Goal: Task Accomplishment & Management: Manage account settings

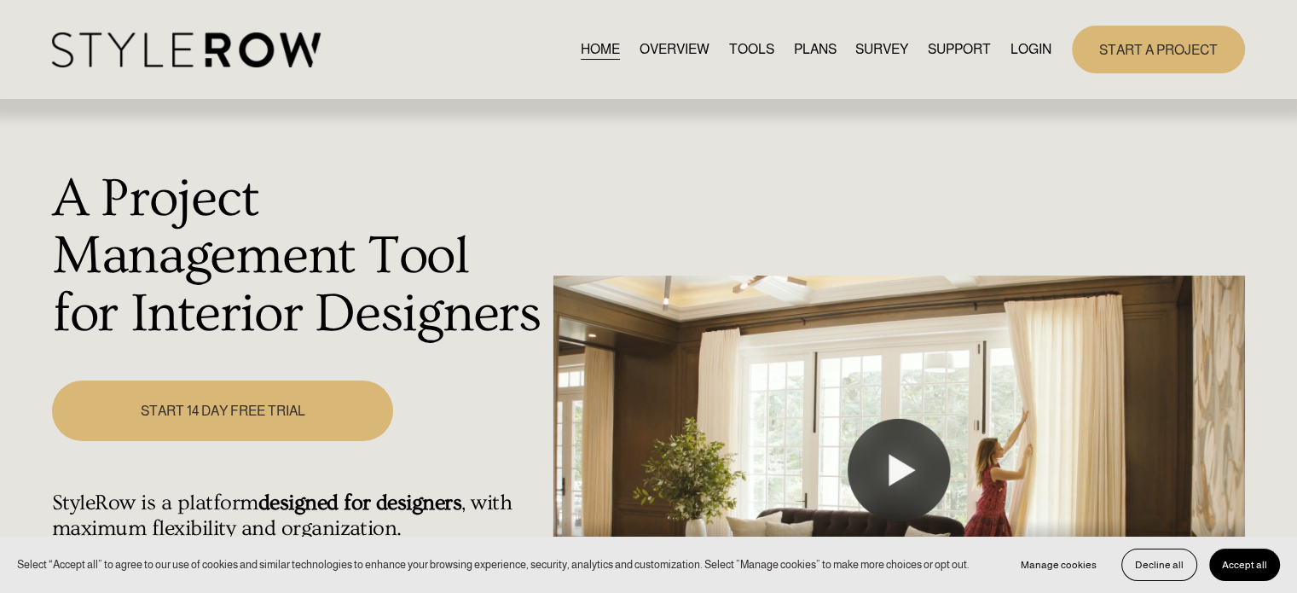
click at [1034, 43] on link "LOGIN" at bounding box center [1031, 49] width 41 height 23
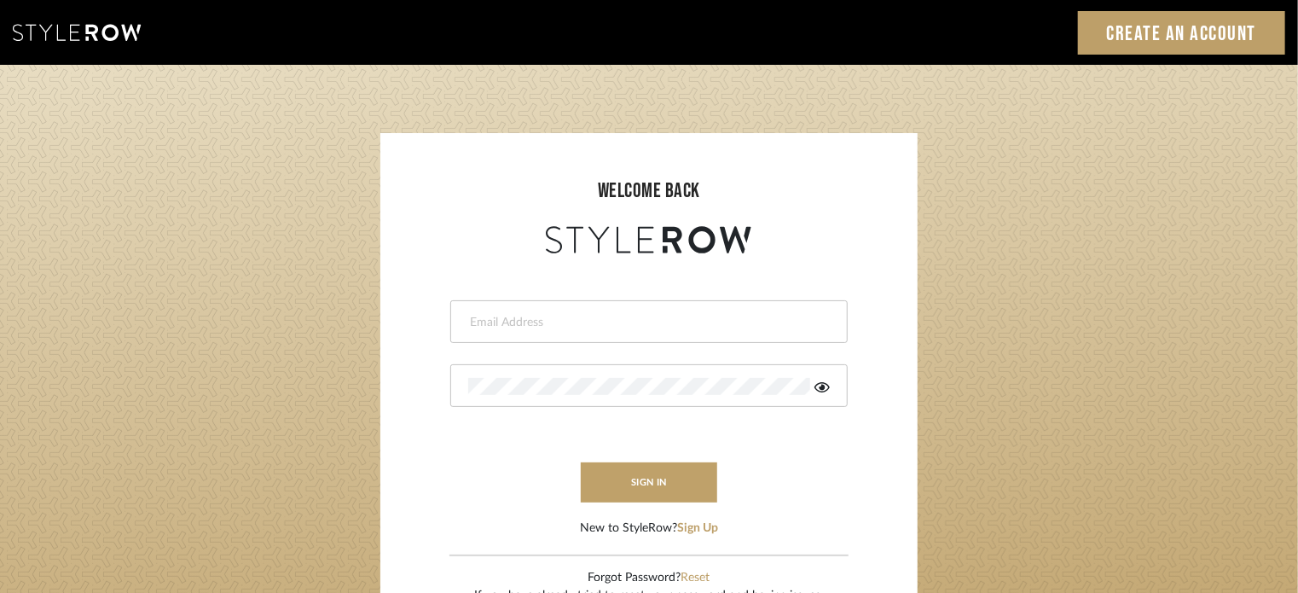
click at [576, 307] on div at bounding box center [648, 321] width 397 height 43
type input "[EMAIL_ADDRESS][DOMAIN_NAME]"
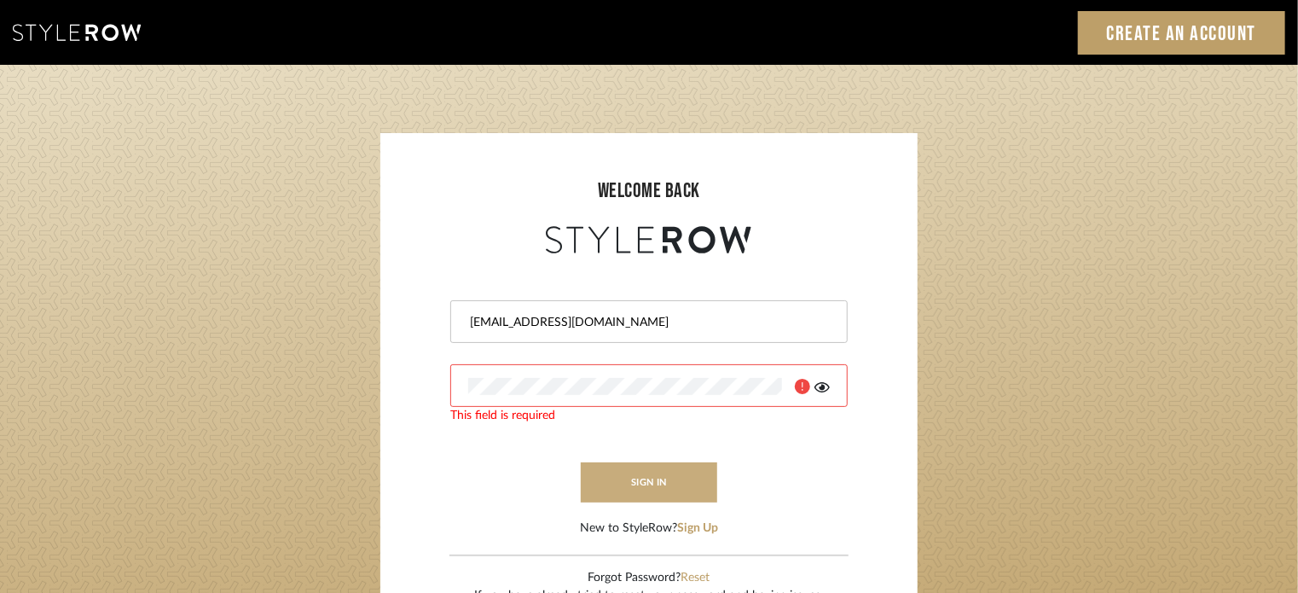
click at [655, 480] on button "sign in" at bounding box center [649, 482] width 136 height 40
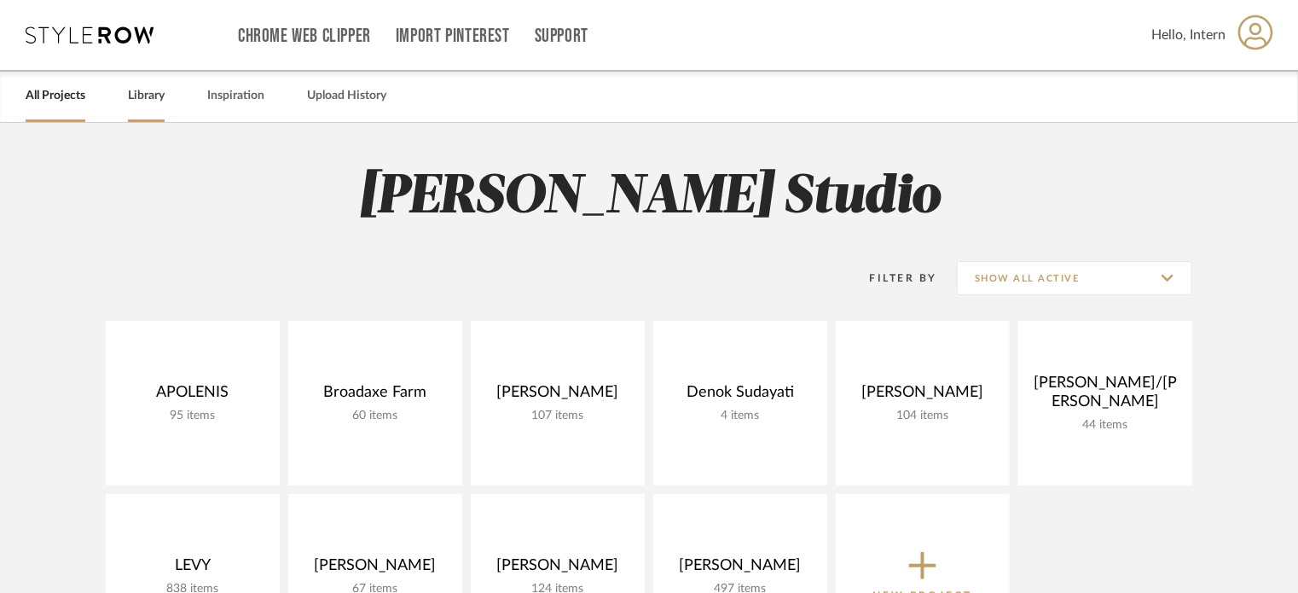
click at [156, 98] on link "Library" at bounding box center [146, 95] width 37 height 23
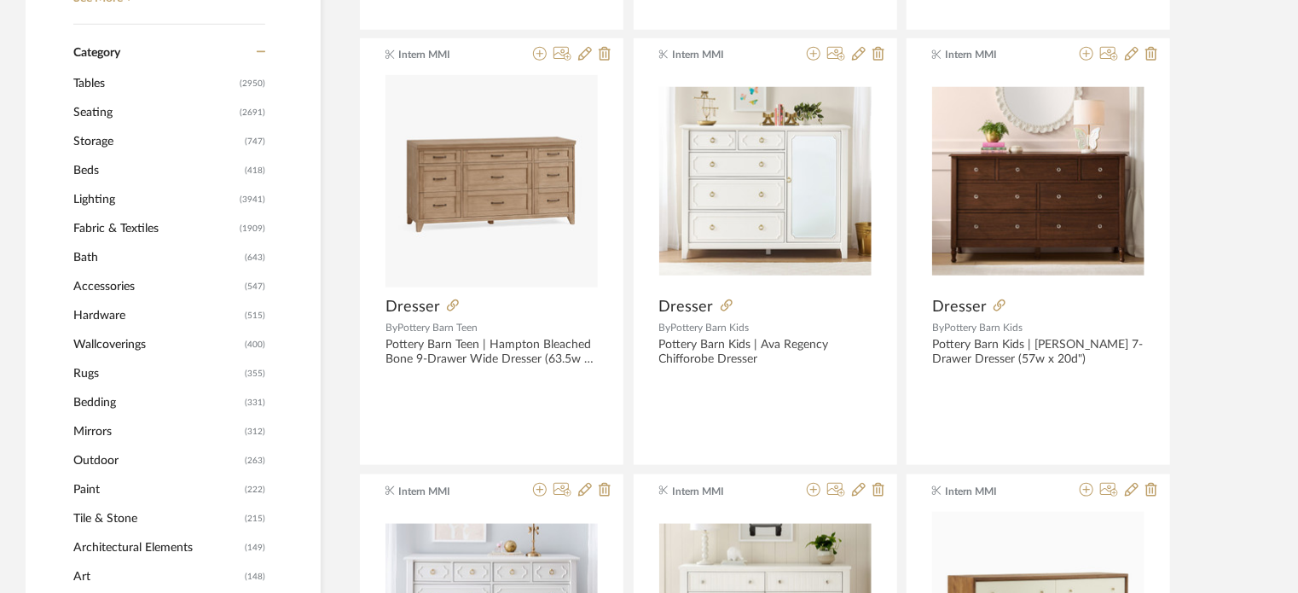
scroll to position [682, 0]
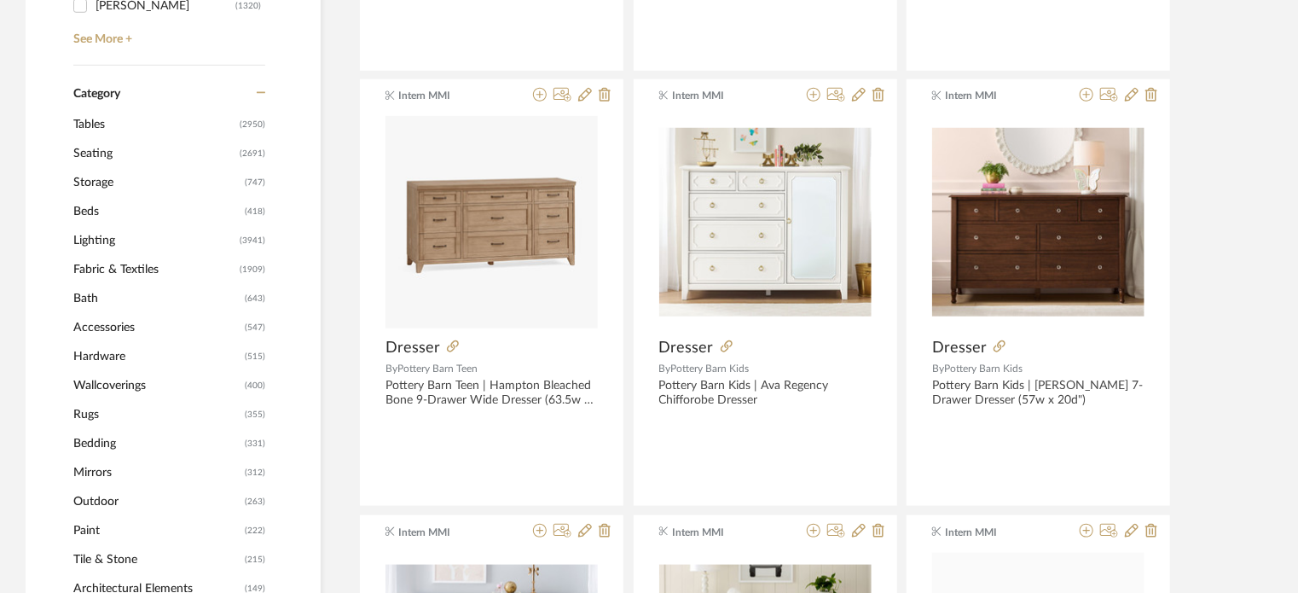
click at [106, 159] on span "Seating" at bounding box center [154, 153] width 162 height 29
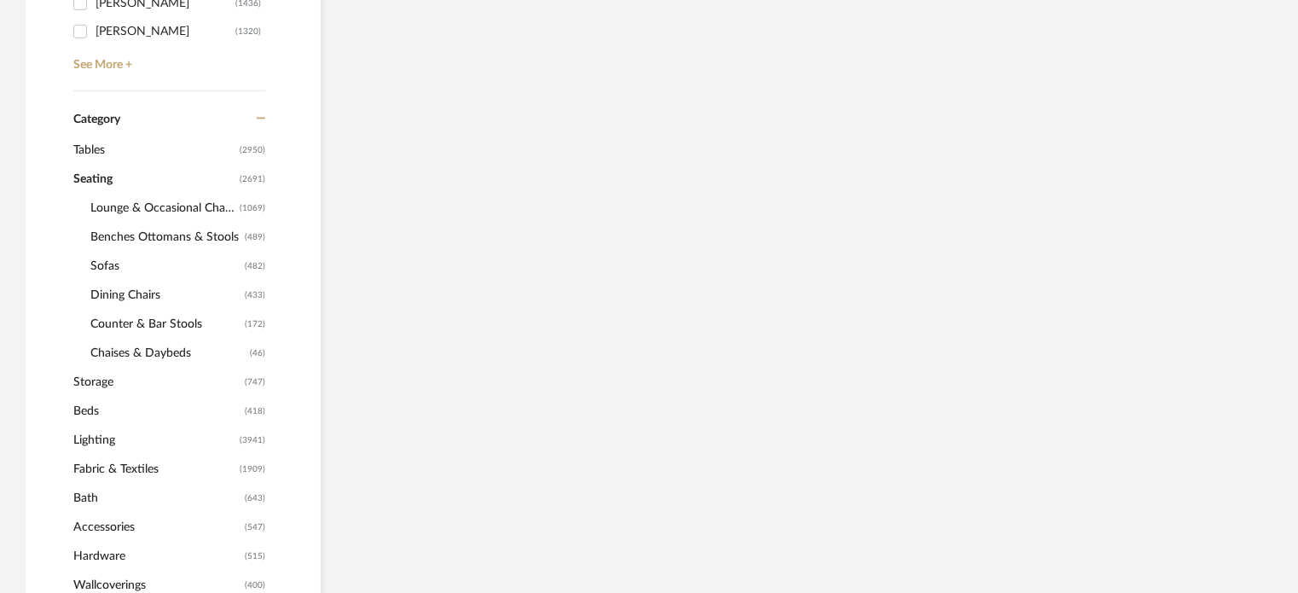
scroll to position [707, 0]
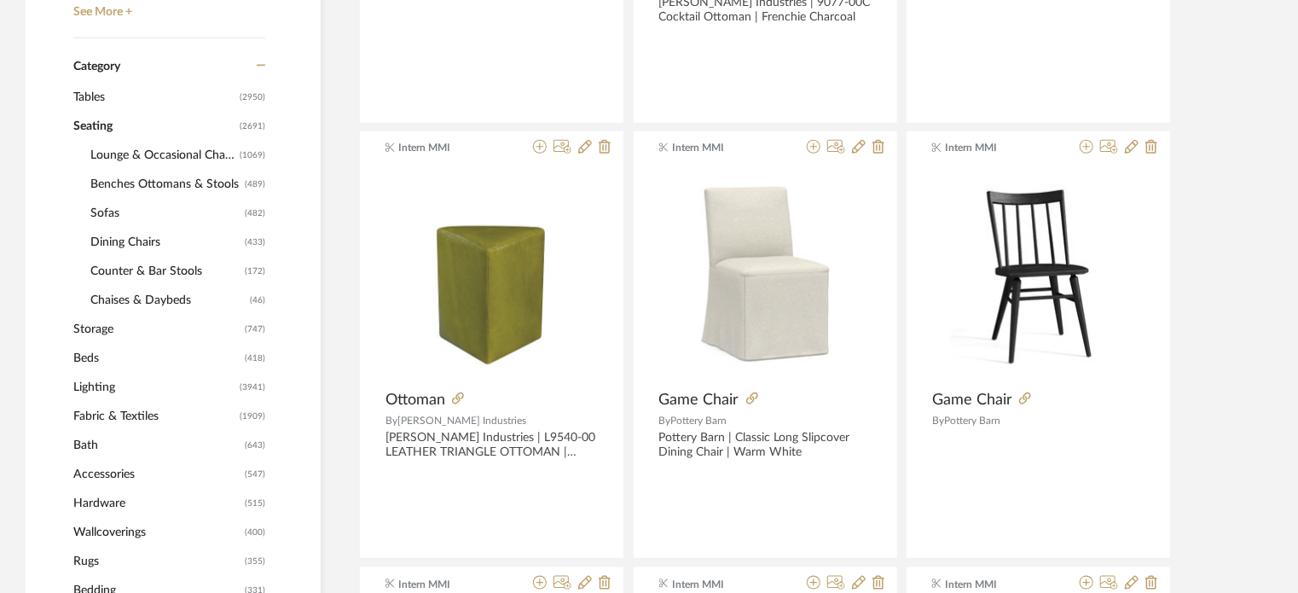
click at [79, 125] on span "Seating" at bounding box center [154, 126] width 162 height 29
click at [96, 83] on span "Tables" at bounding box center [154, 97] width 162 height 29
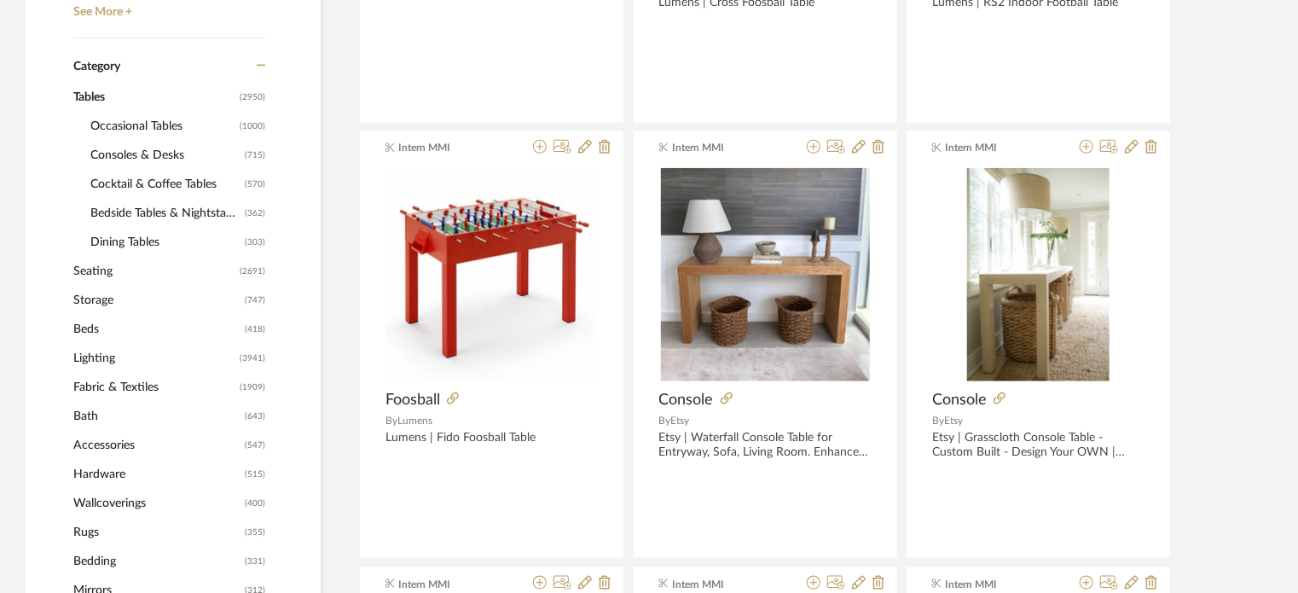
click at [128, 159] on span "Consoles & Desks" at bounding box center [165, 155] width 150 height 29
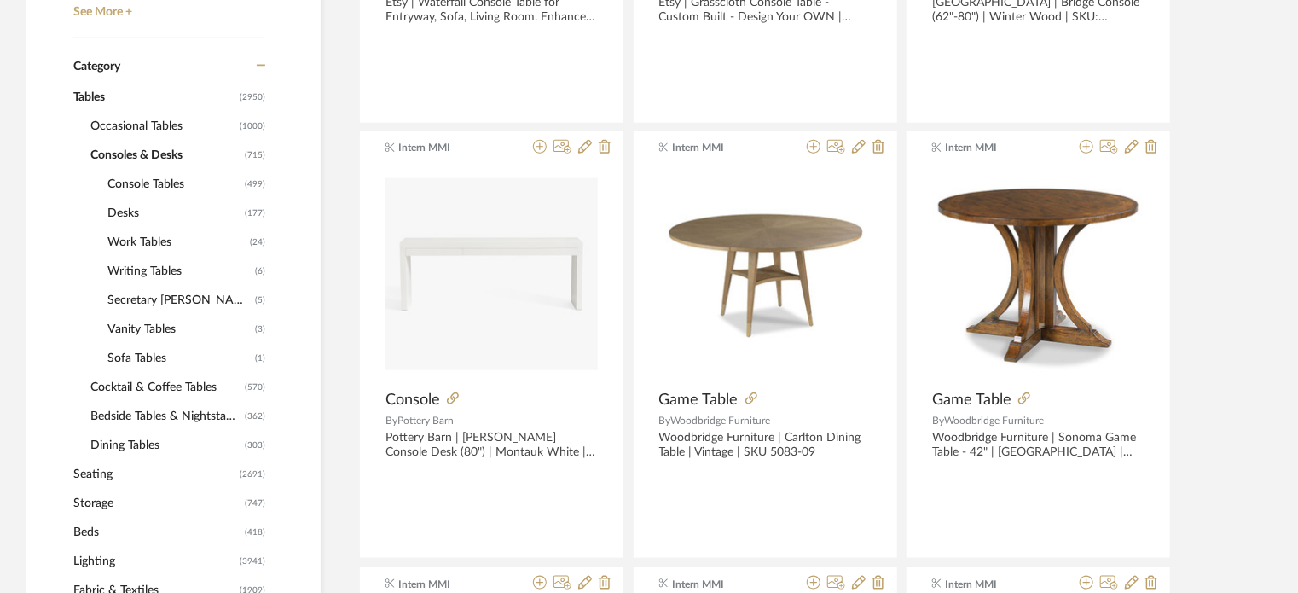
click at [131, 207] on span "Desks" at bounding box center [173, 213] width 133 height 29
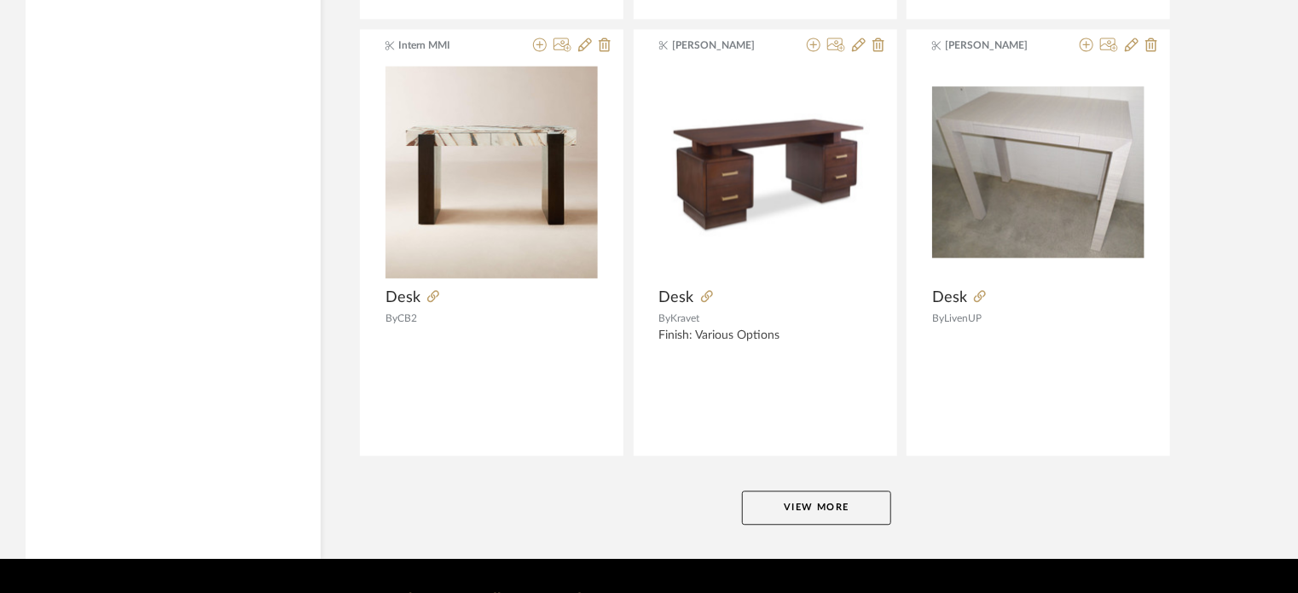
scroll to position [5211, 0]
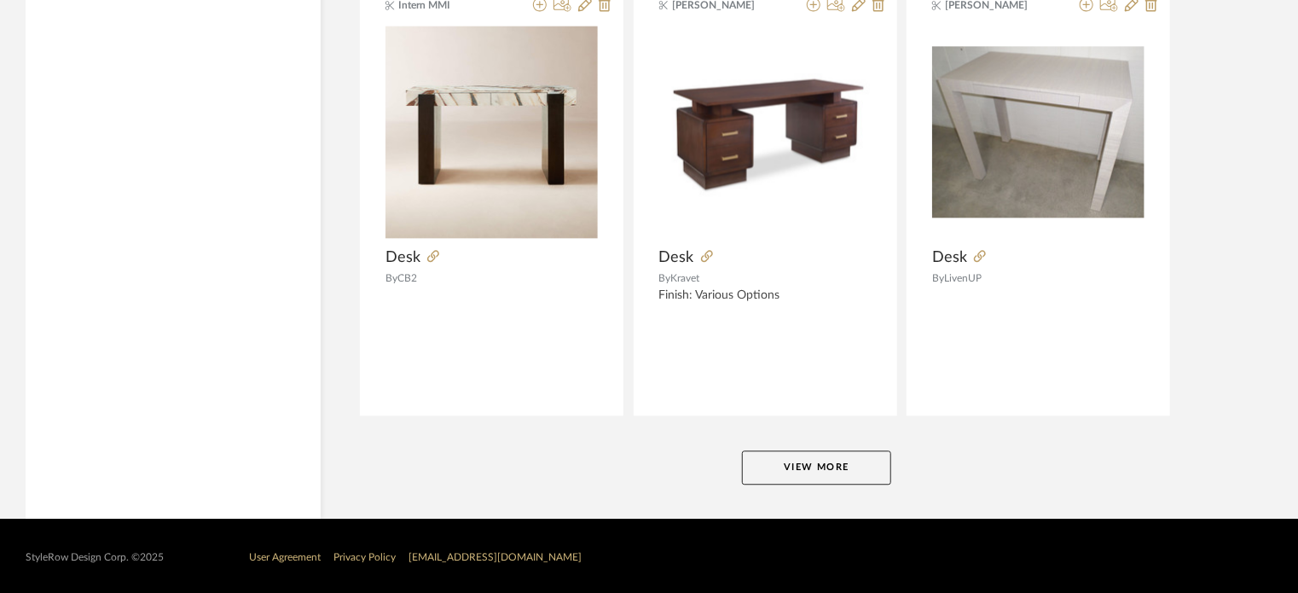
click at [802, 478] on button "View More" at bounding box center [816, 467] width 149 height 34
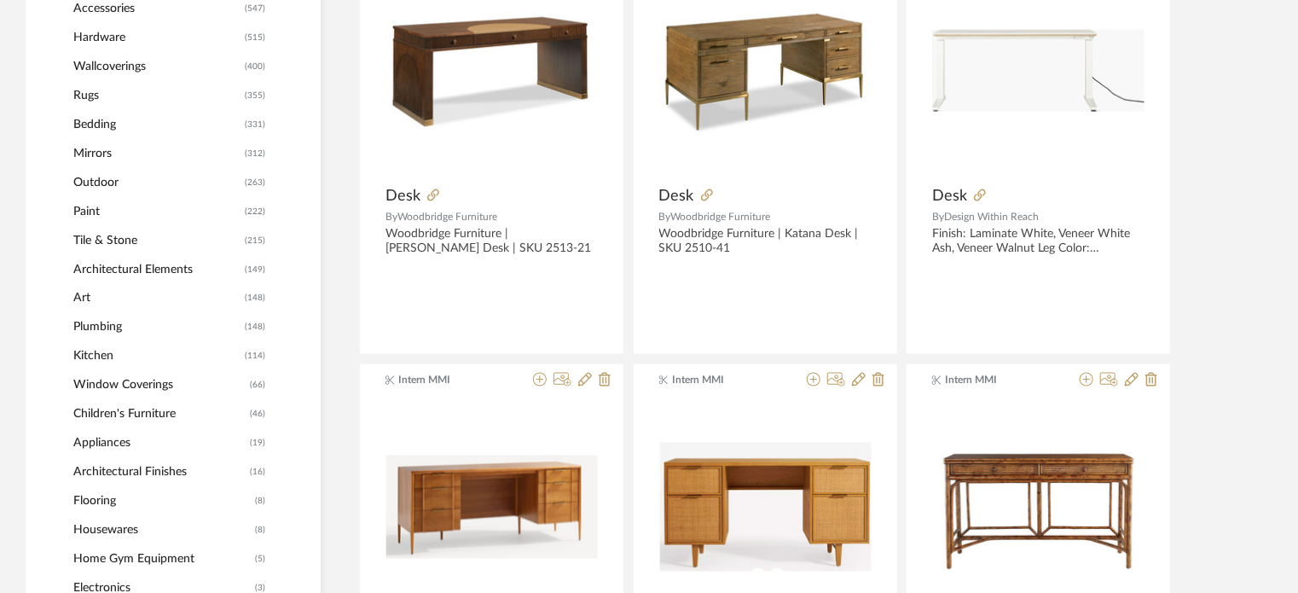
scroll to position [0, 0]
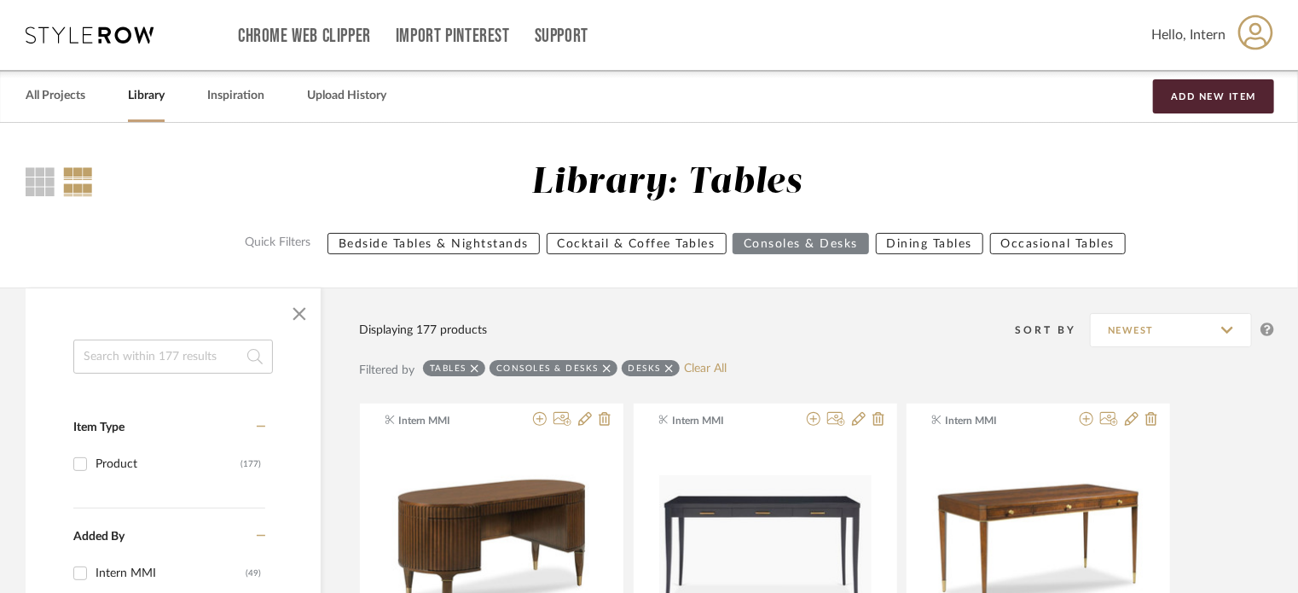
click at [157, 107] on div "Library" at bounding box center [146, 96] width 37 height 52
click at [64, 96] on link "All Projects" at bounding box center [56, 95] width 60 height 23
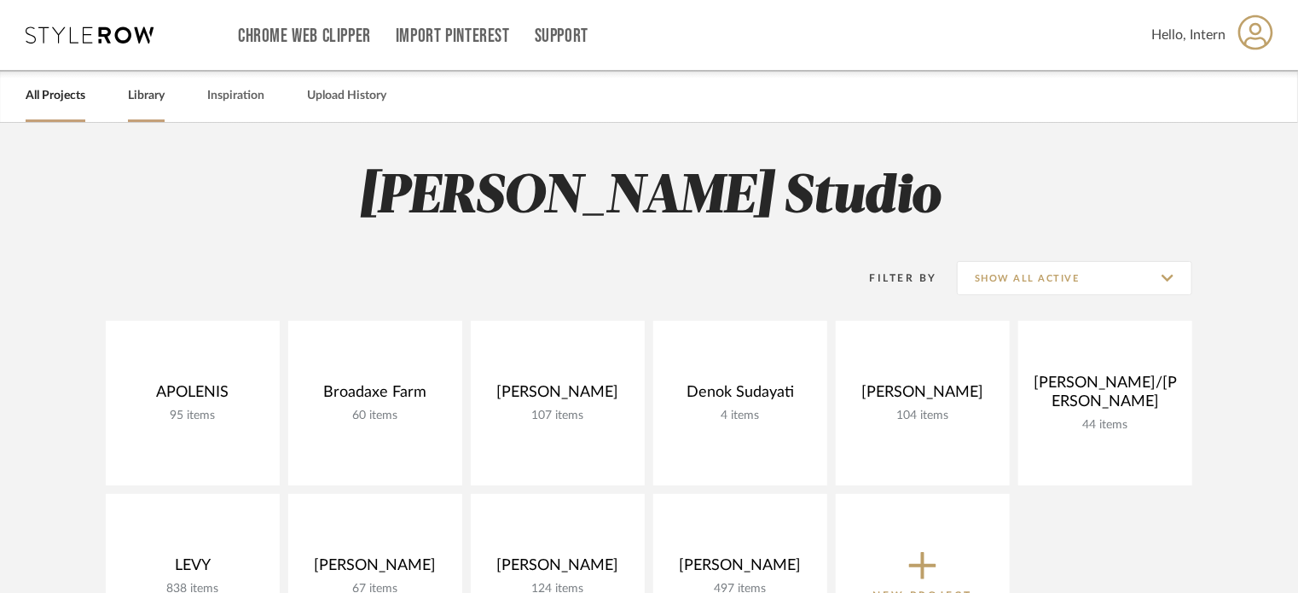
click at [156, 104] on link "Library" at bounding box center [146, 95] width 37 height 23
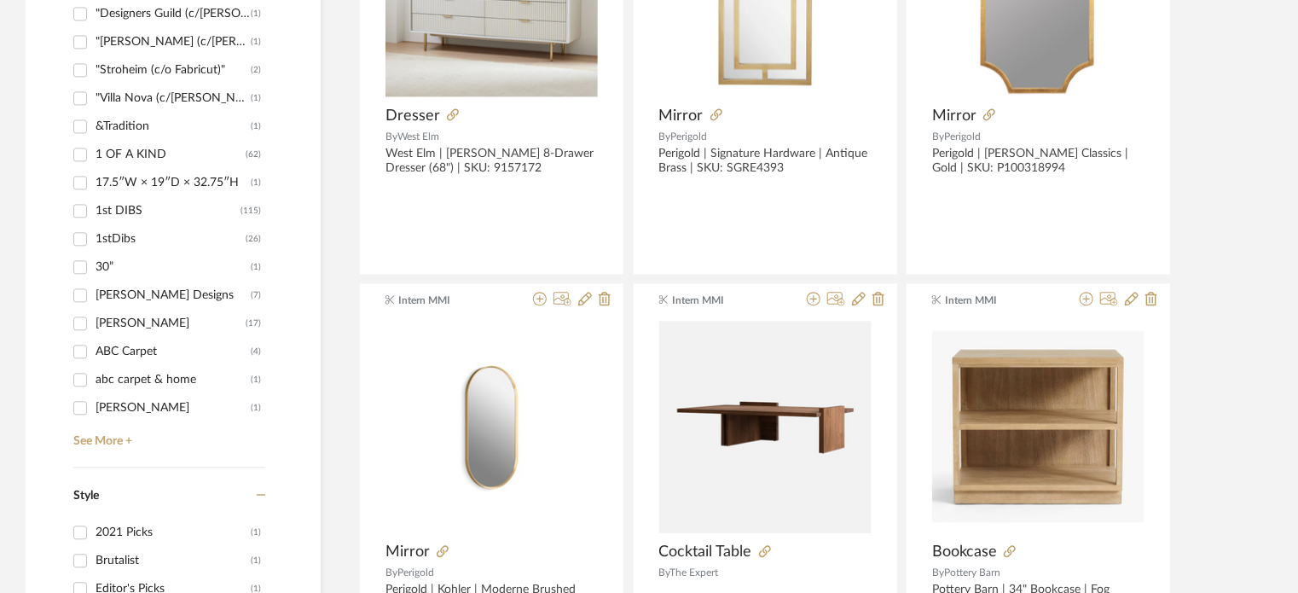
scroll to position [1791, 0]
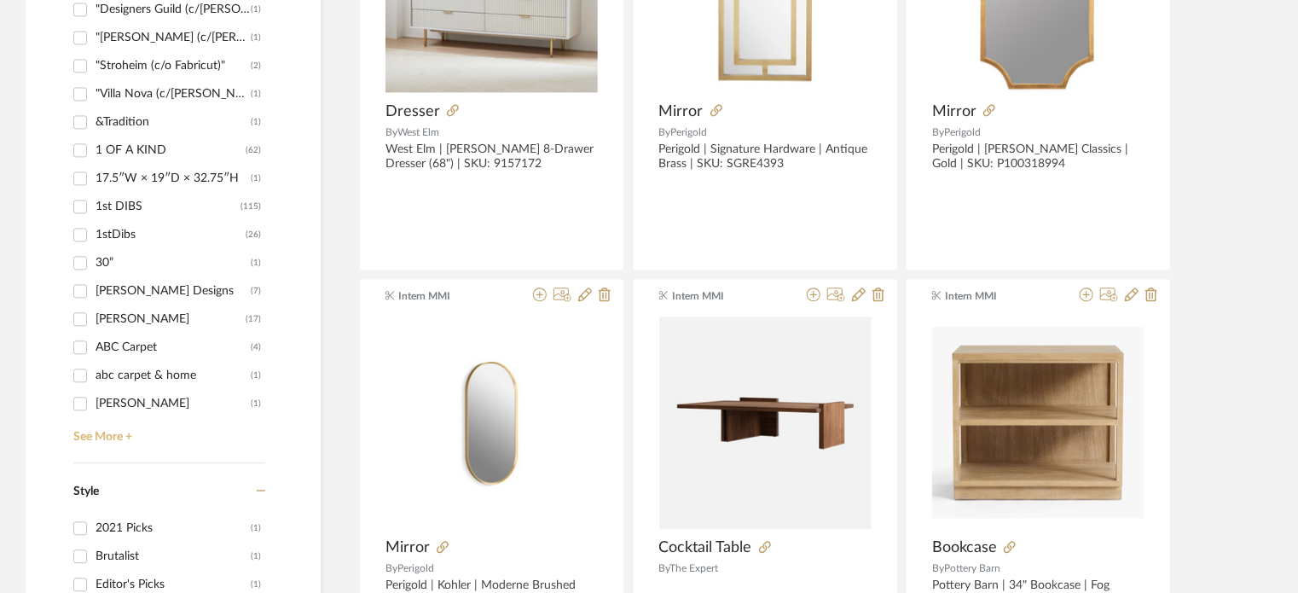
click at [107, 432] on link "See More +" at bounding box center [167, 430] width 196 height 27
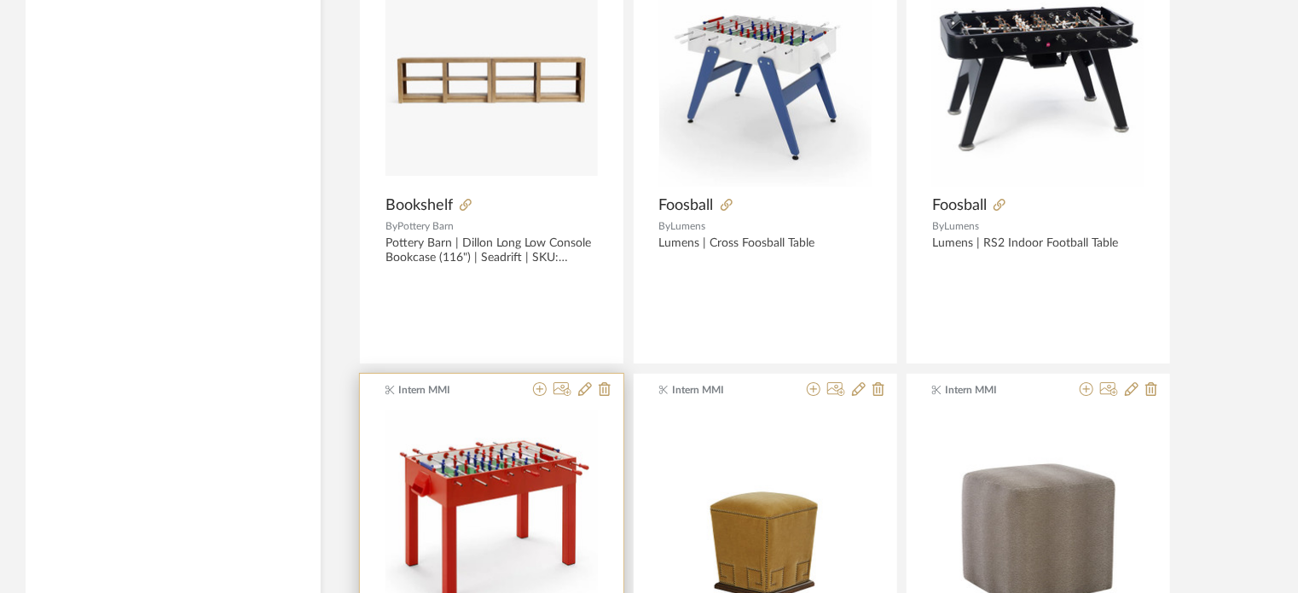
scroll to position [3411, 0]
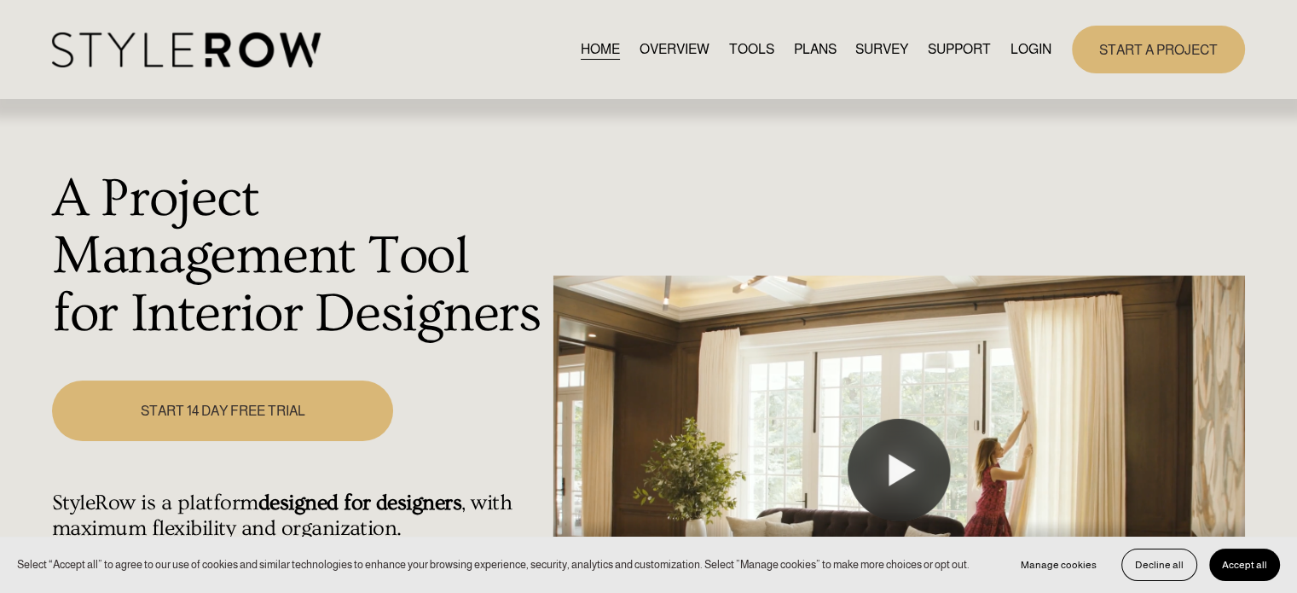
click at [1021, 60] on link "LOGIN" at bounding box center [1031, 49] width 41 height 23
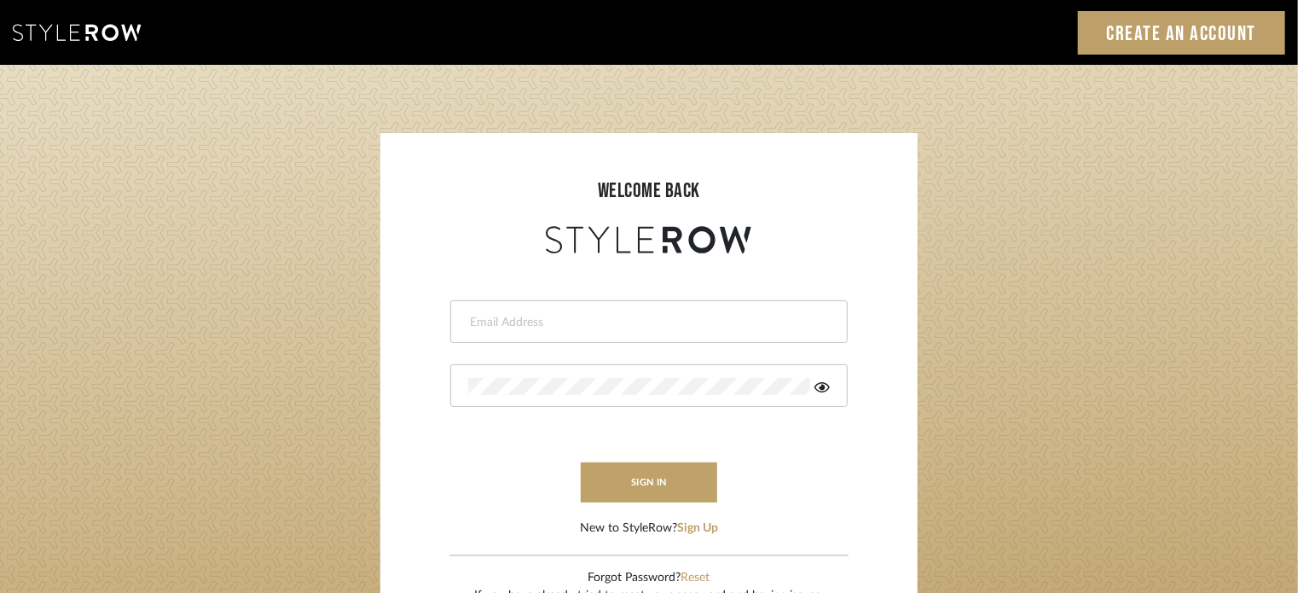
click at [539, 332] on div at bounding box center [648, 321] width 397 height 43
click at [491, 312] on div at bounding box center [648, 321] width 397 height 43
type input "[EMAIL_ADDRESS][DOMAIN_NAME]"
click at [560, 374] on div at bounding box center [648, 385] width 397 height 43
click at [822, 382] on icon at bounding box center [821, 387] width 15 height 14
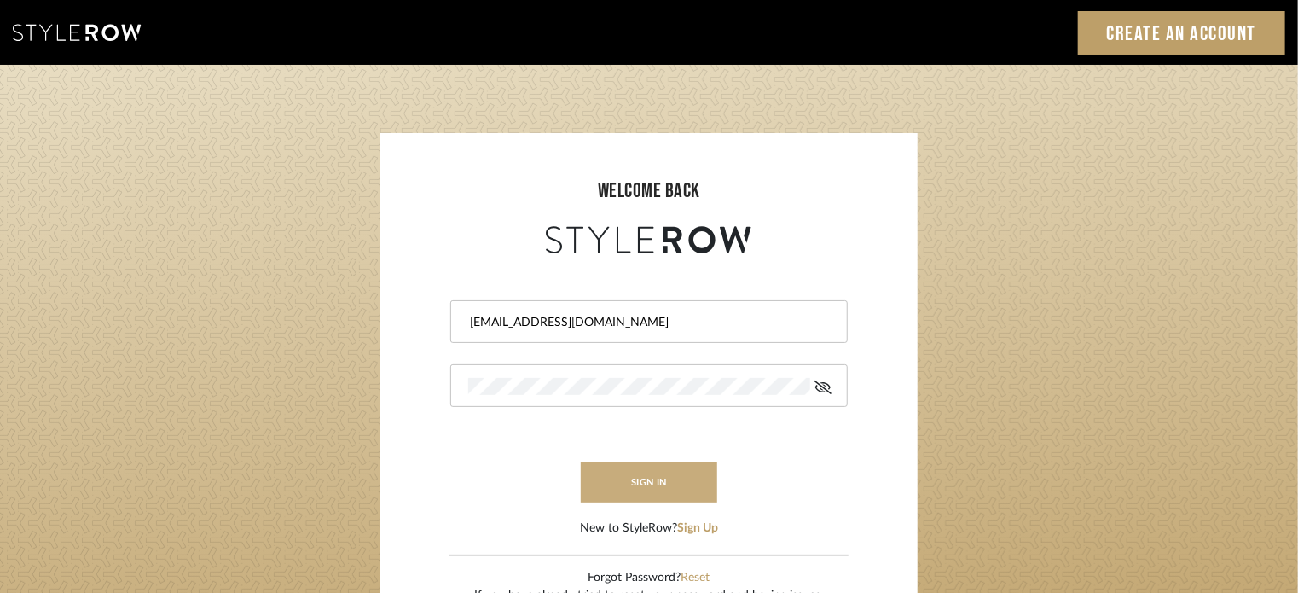
click at [624, 472] on button "sign in" at bounding box center [649, 482] width 136 height 40
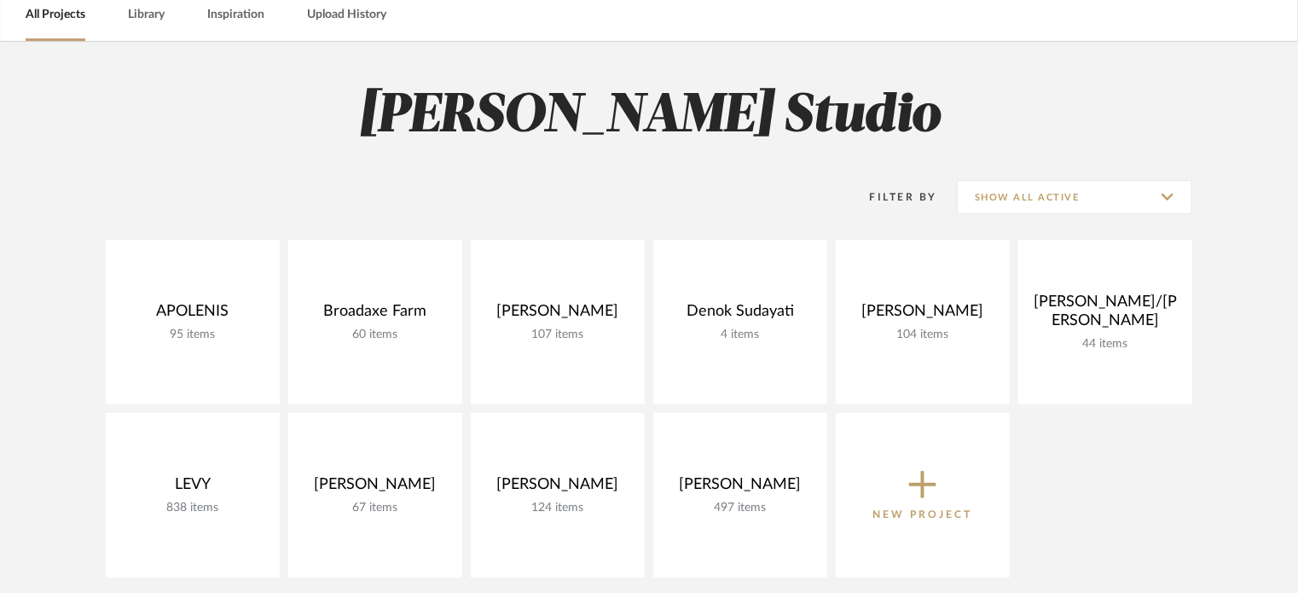
scroll to position [85, 0]
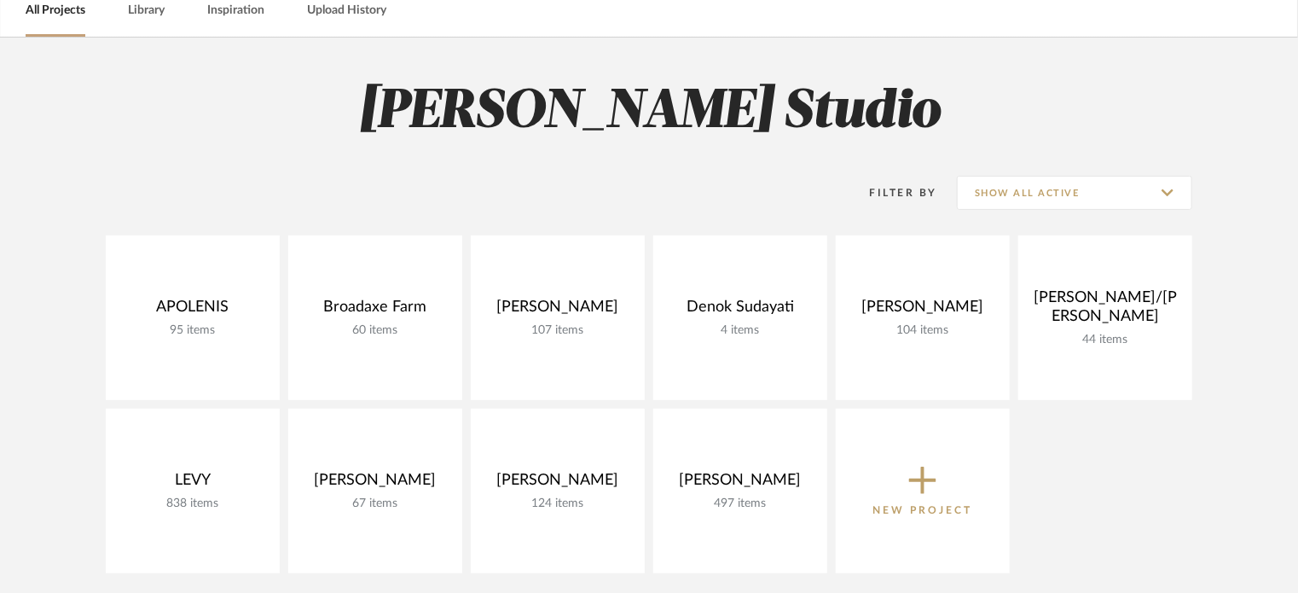
click at [895, 467] on span "New Project" at bounding box center [923, 490] width 100 height 56
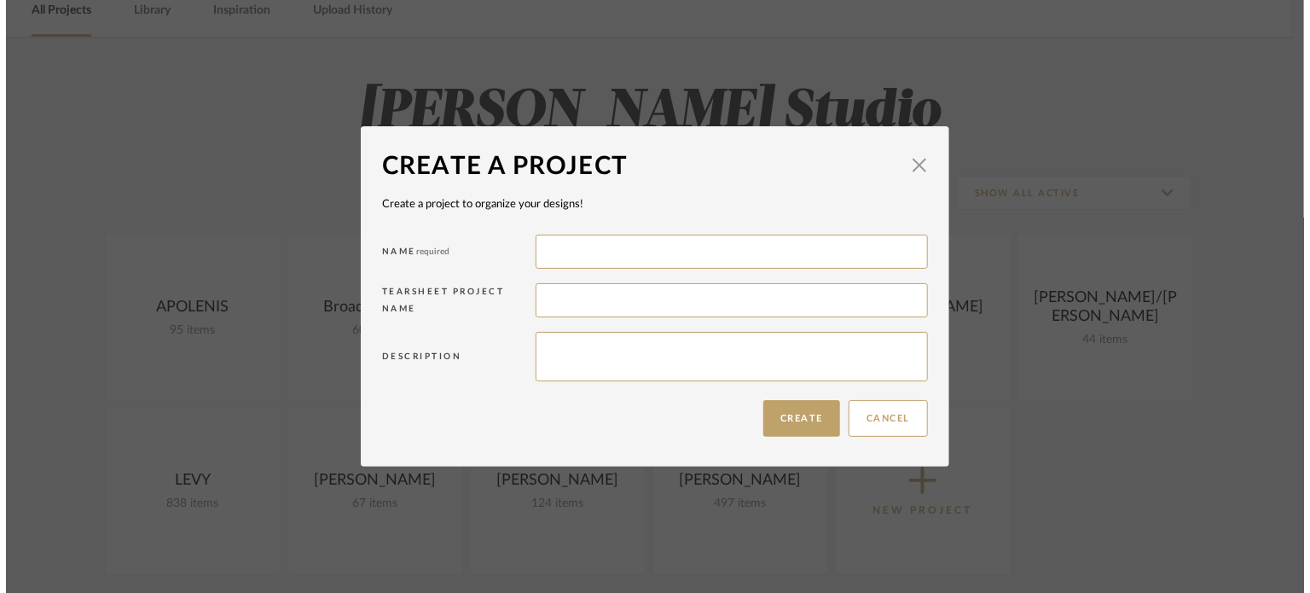
scroll to position [0, 0]
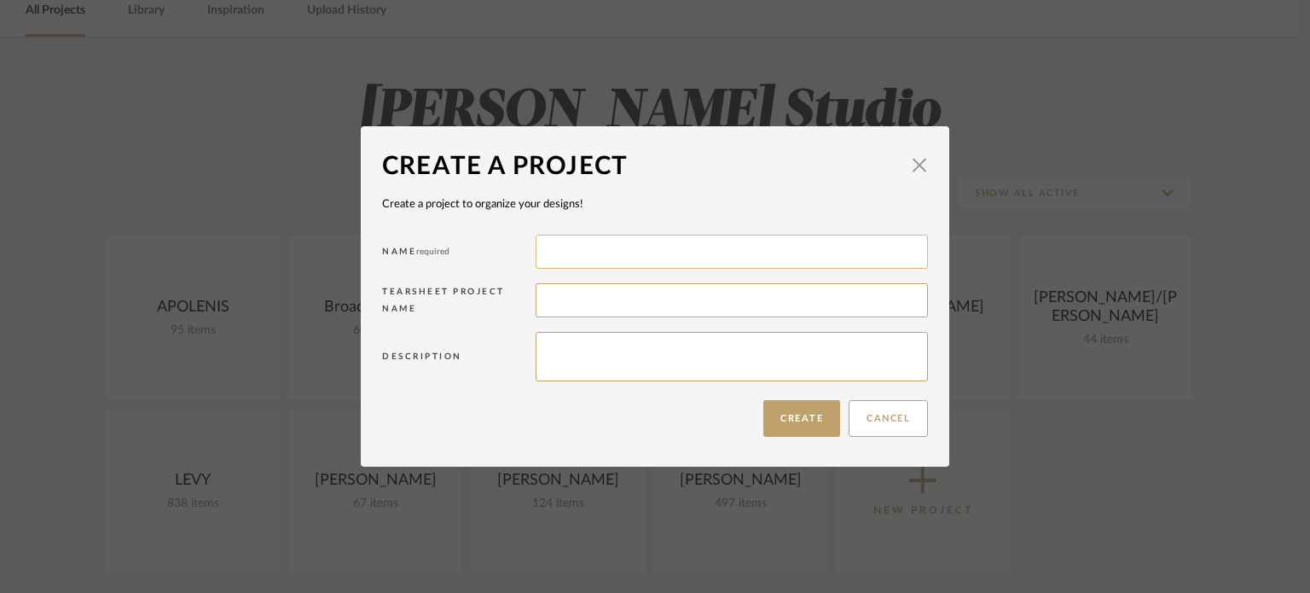
click at [569, 256] on input at bounding box center [732, 252] width 392 height 34
type input "STEWART"
click at [908, 171] on span "button" at bounding box center [919, 165] width 34 height 34
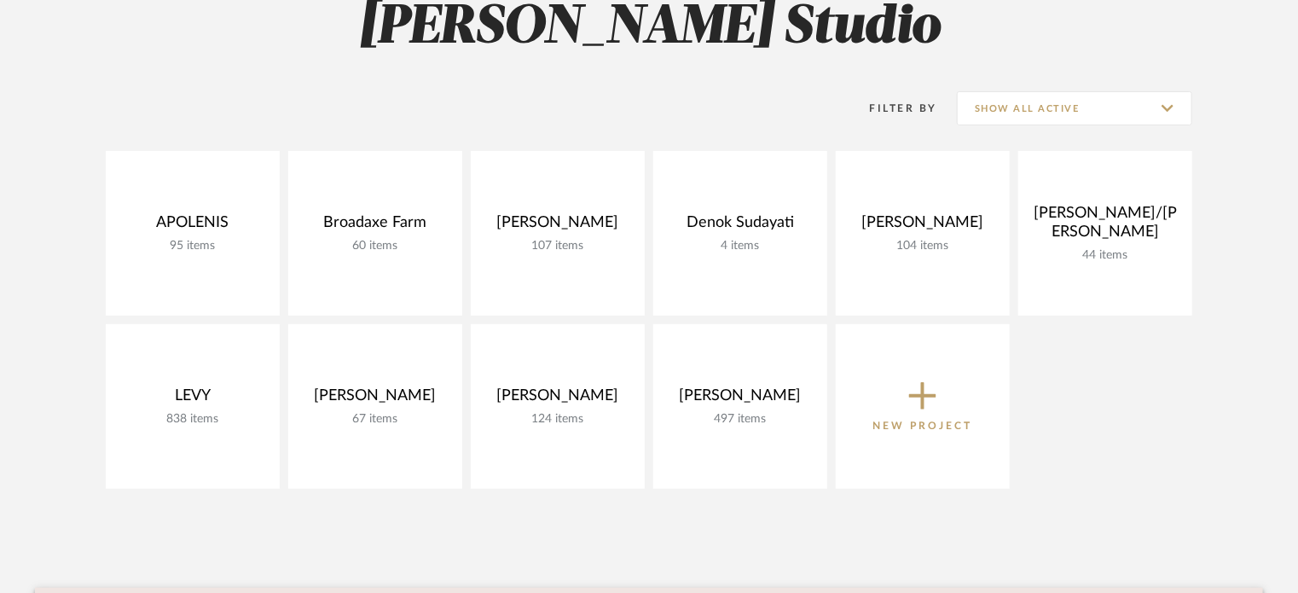
scroll to position [171, 0]
click at [982, 111] on input "Show All Active" at bounding box center [1074, 107] width 235 height 34
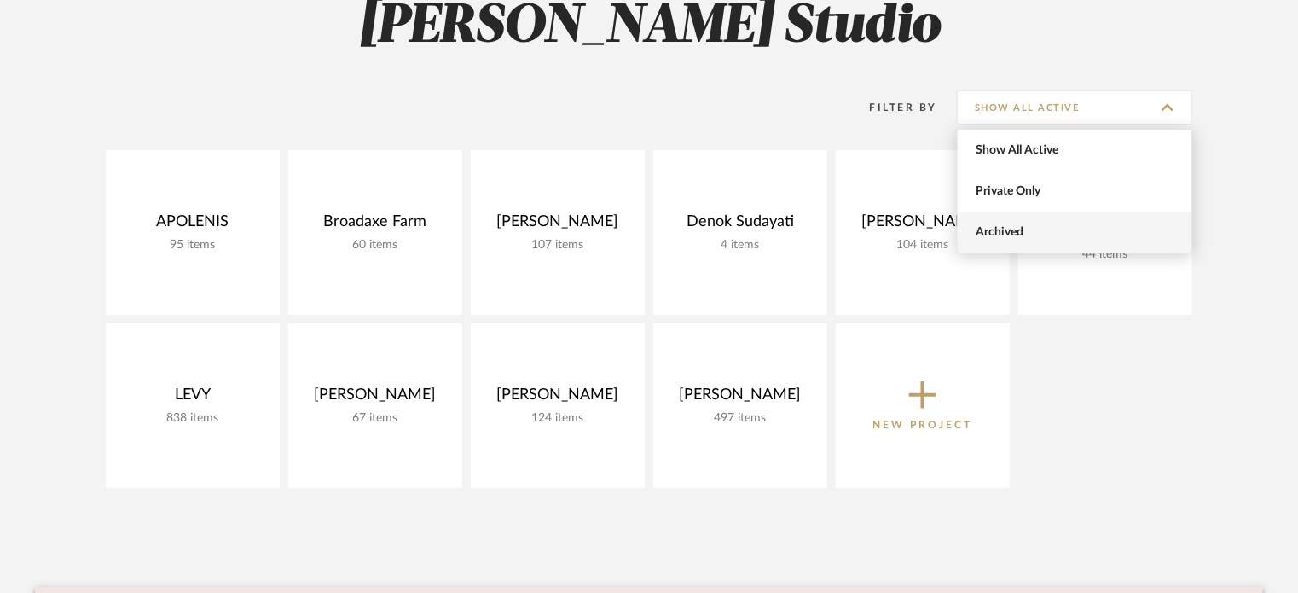
click at [998, 221] on span "Archived" at bounding box center [1075, 231] width 234 height 41
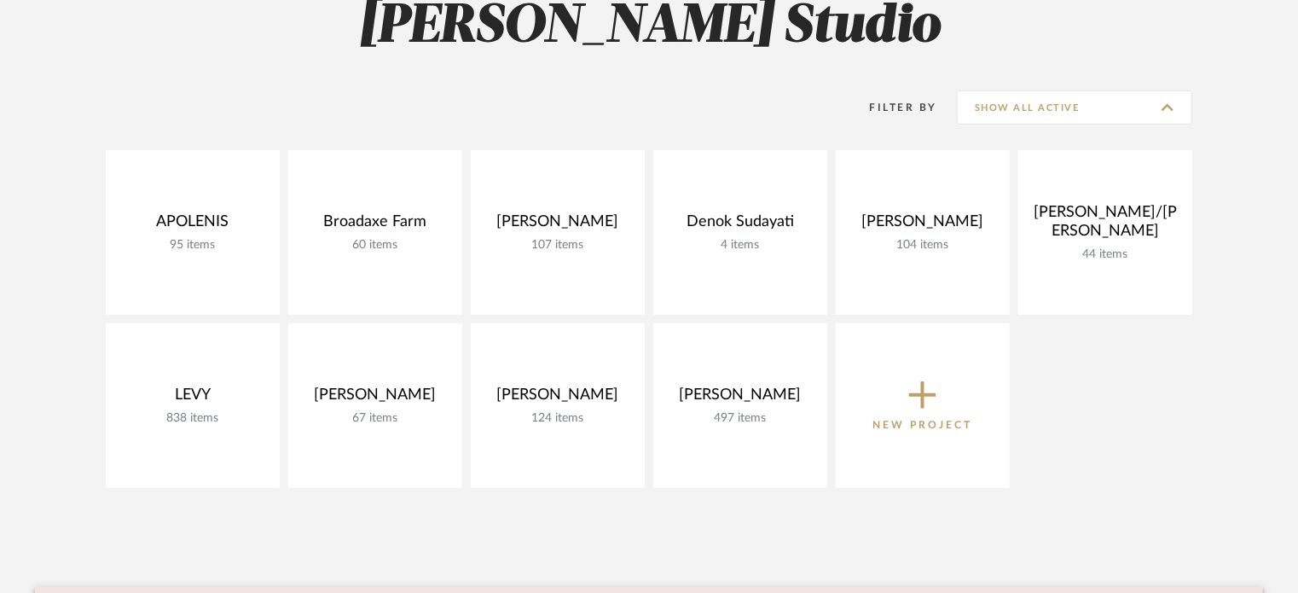
type input "Archived"
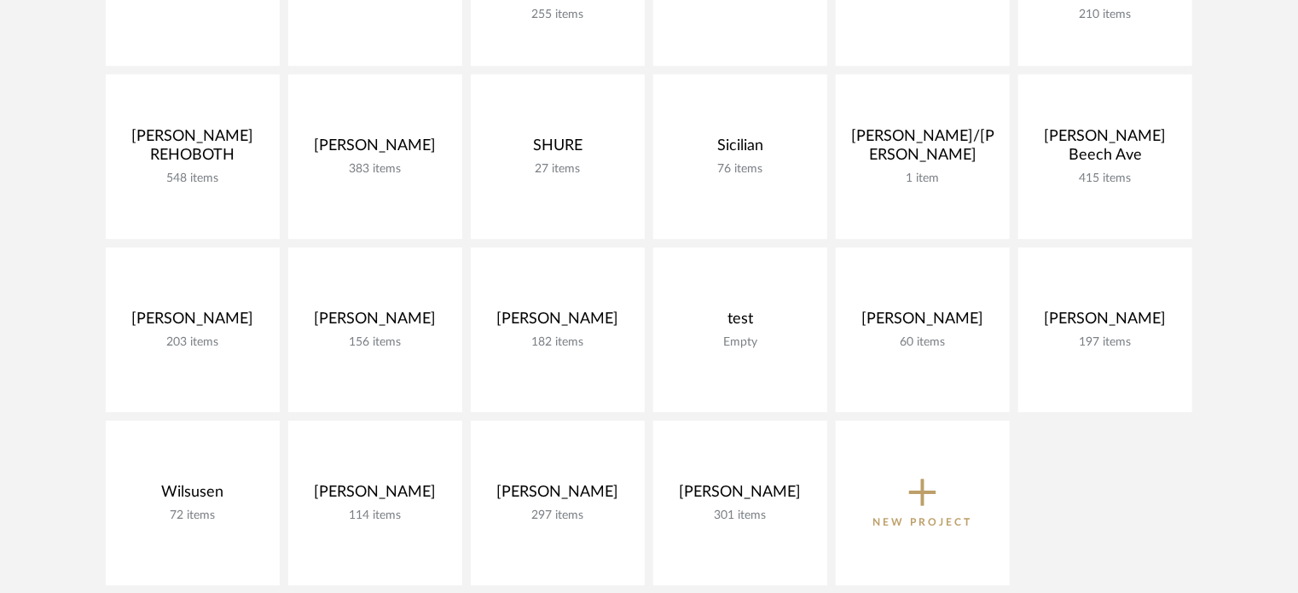
scroll to position [2388, 0]
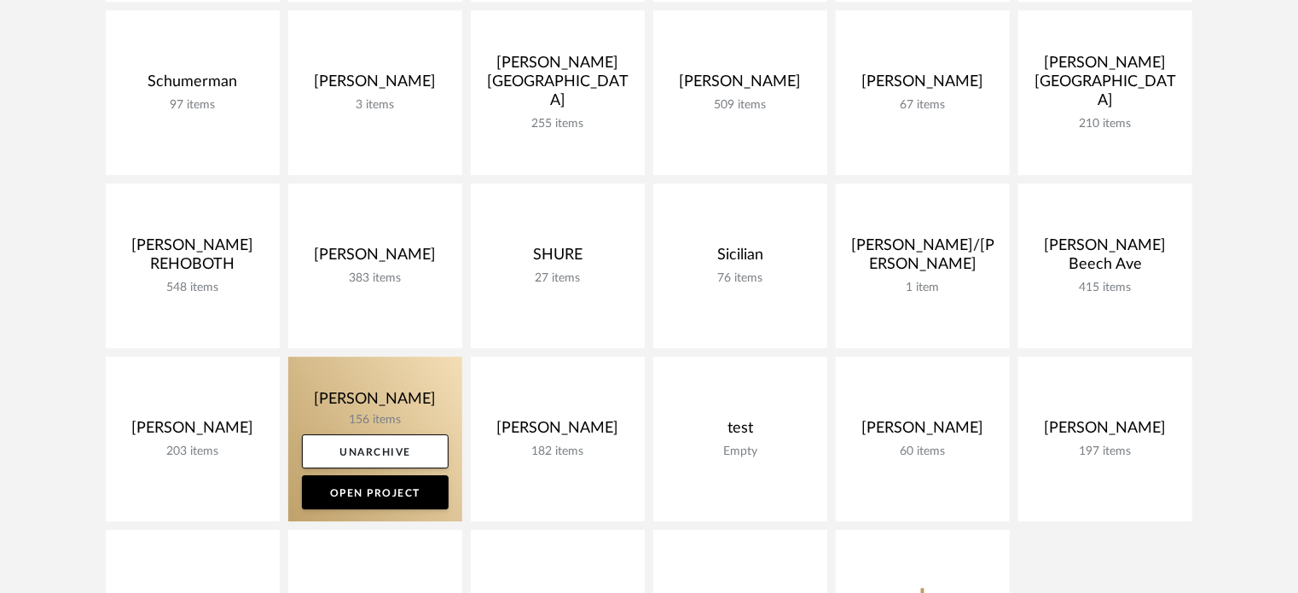
click at [344, 379] on link at bounding box center [375, 438] width 174 height 165
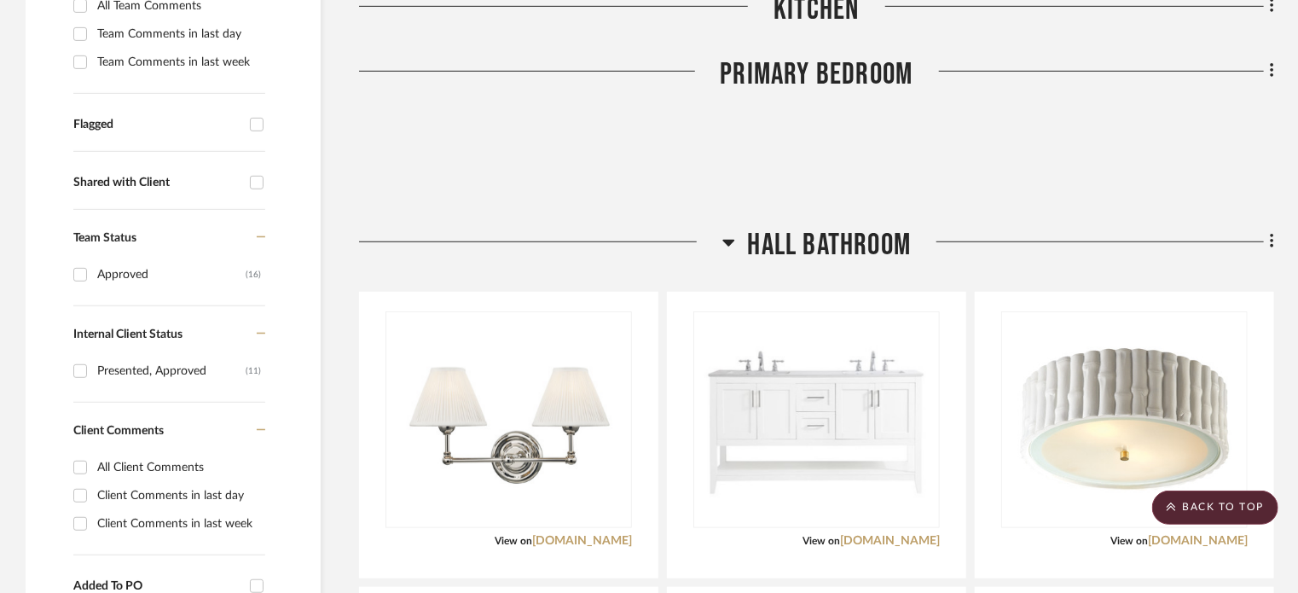
scroll to position [512, 0]
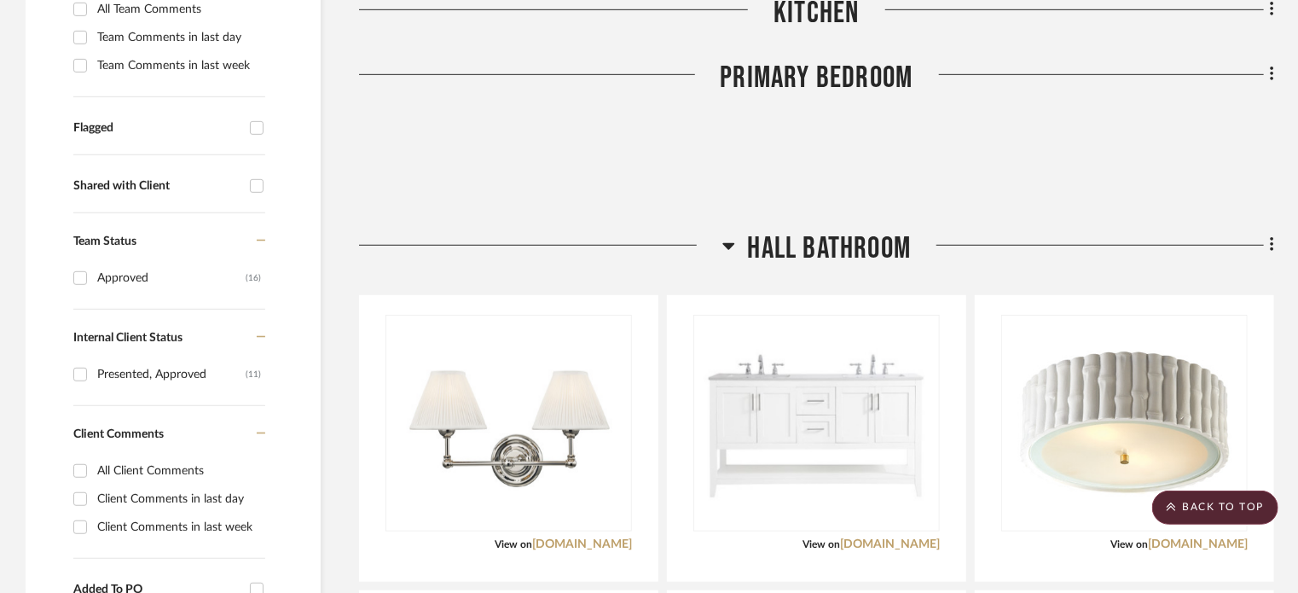
click at [727, 241] on icon at bounding box center [728, 245] width 13 height 20
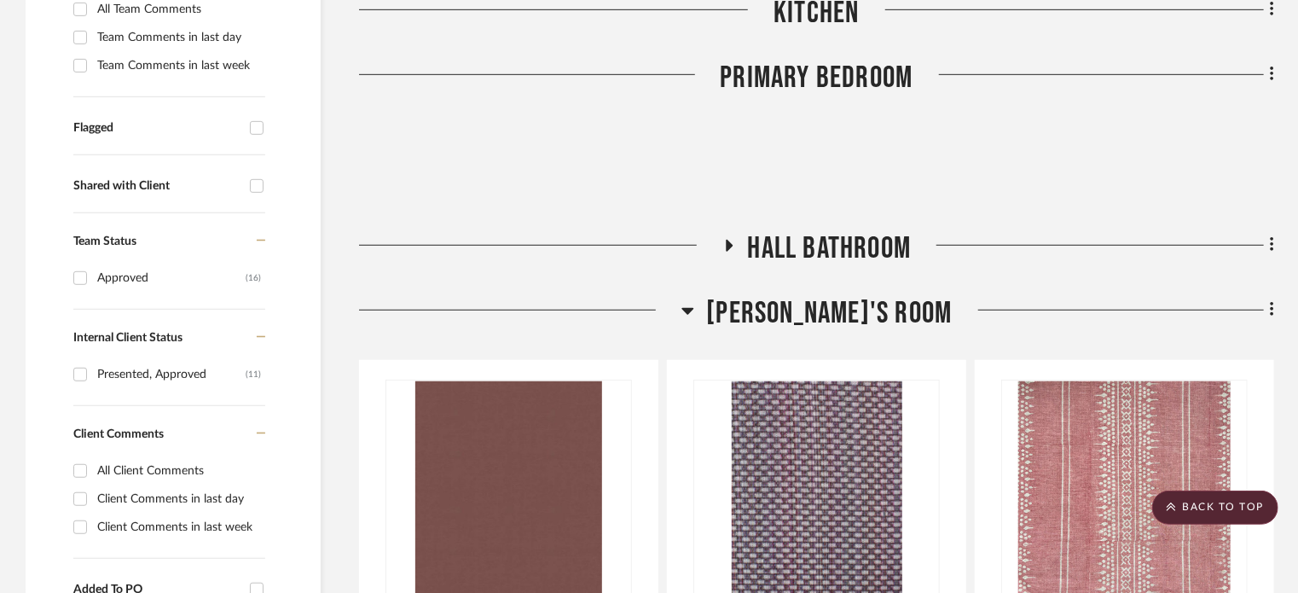
click at [694, 313] on icon at bounding box center [687, 310] width 13 height 20
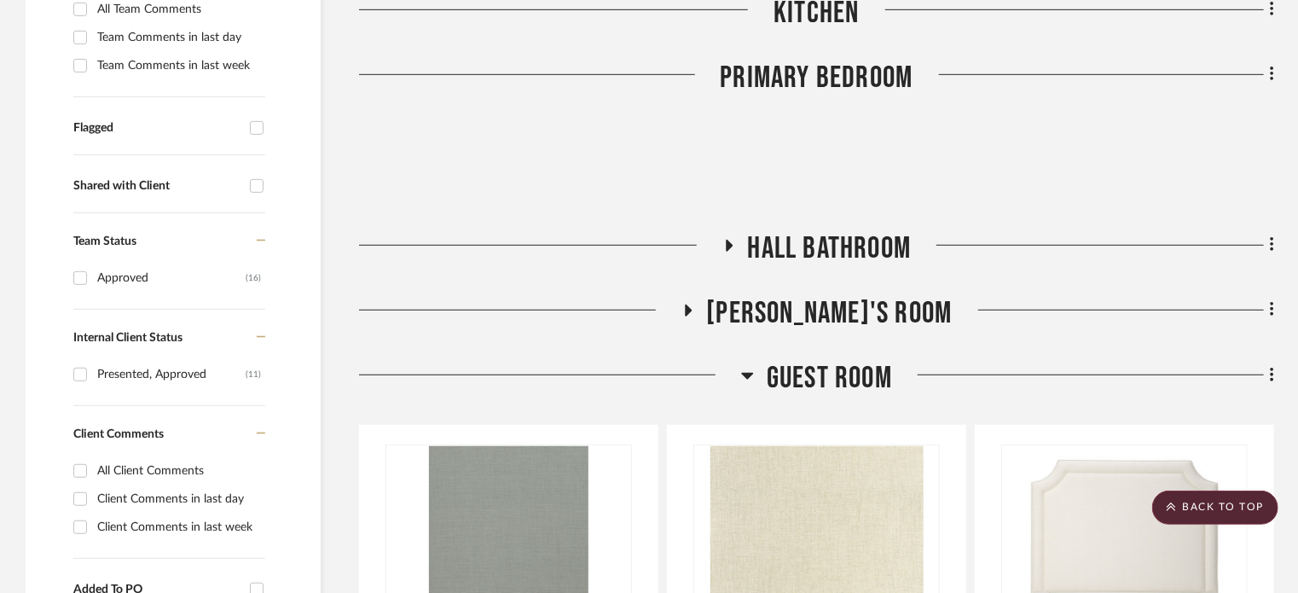
click at [743, 370] on icon at bounding box center [747, 375] width 13 height 20
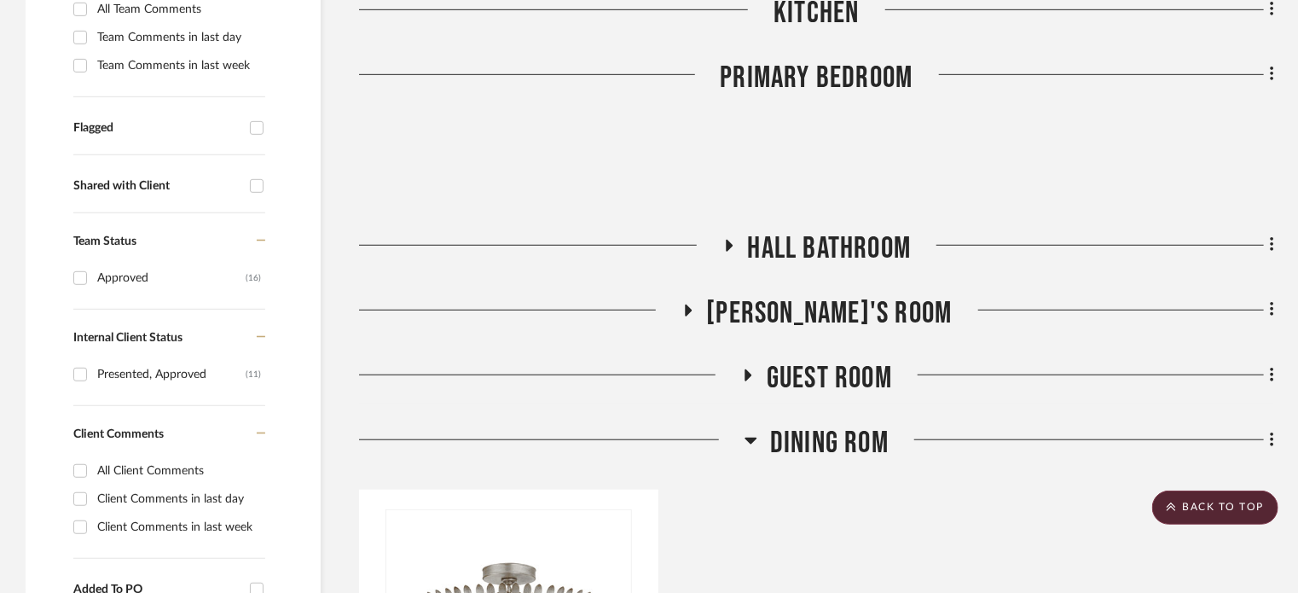
click at [759, 439] on h3 "DINING ROM" at bounding box center [816, 443] width 144 height 37
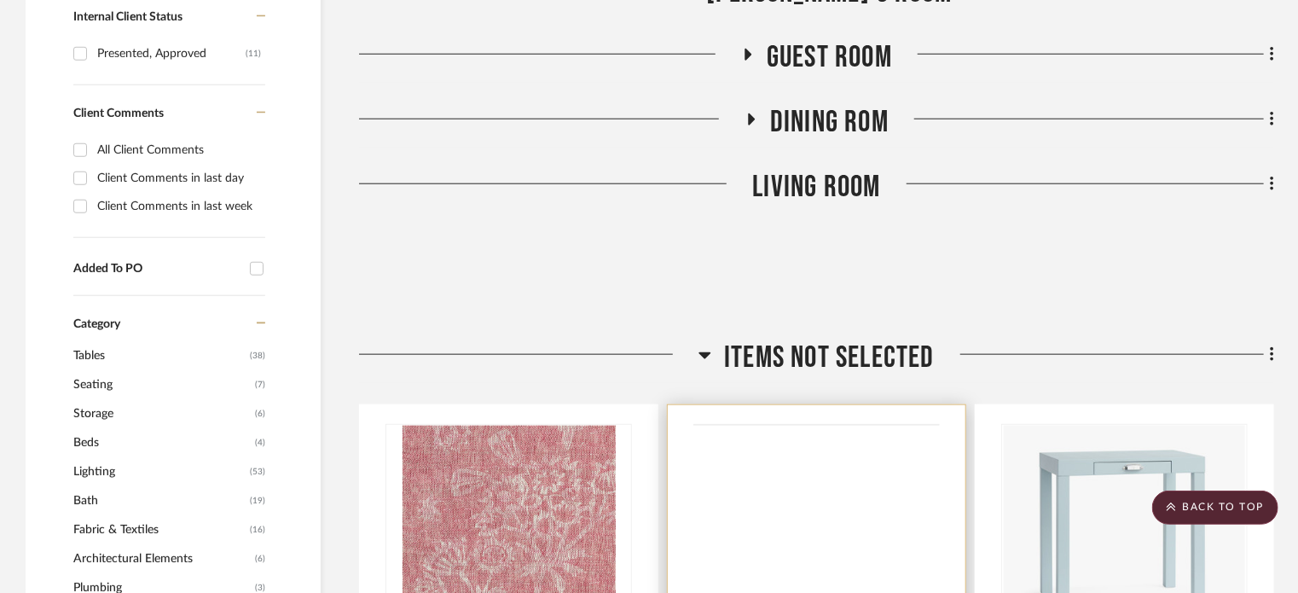
scroll to position [853, 0]
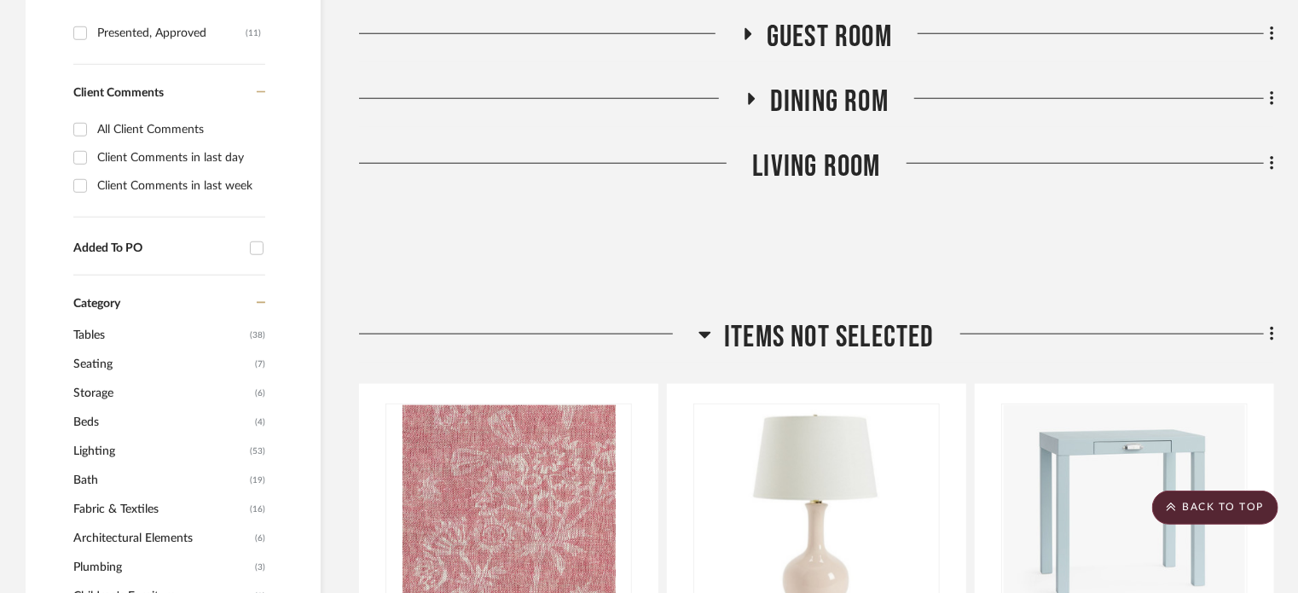
click at [706, 334] on icon at bounding box center [705, 335] width 12 height 7
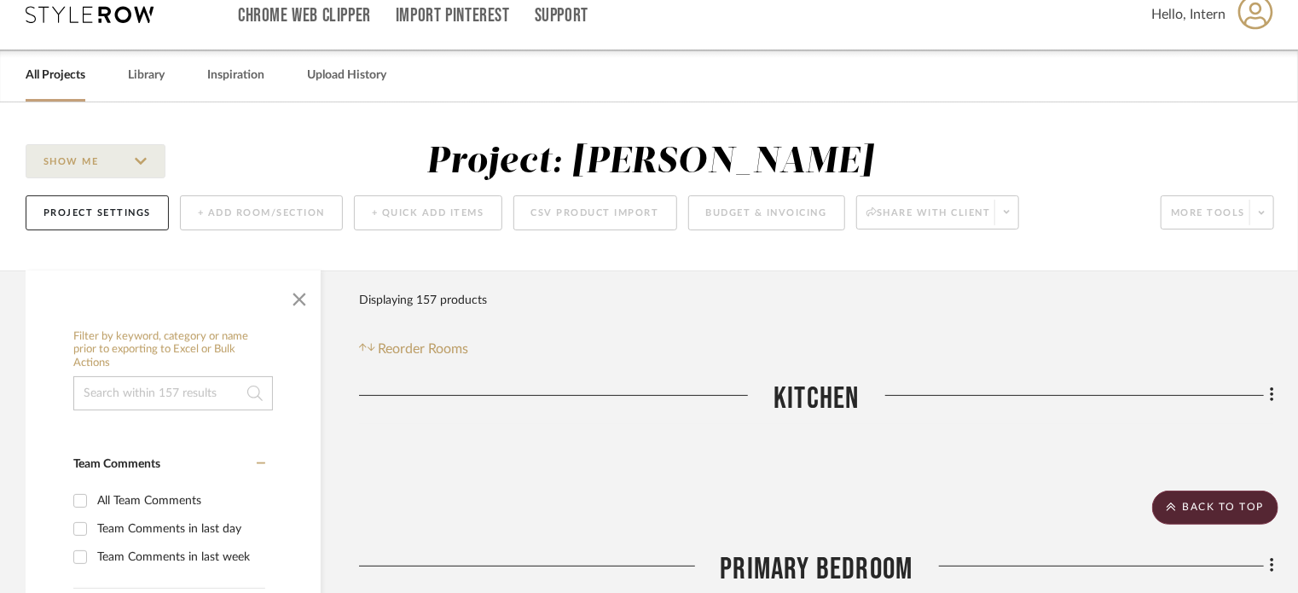
scroll to position [0, 0]
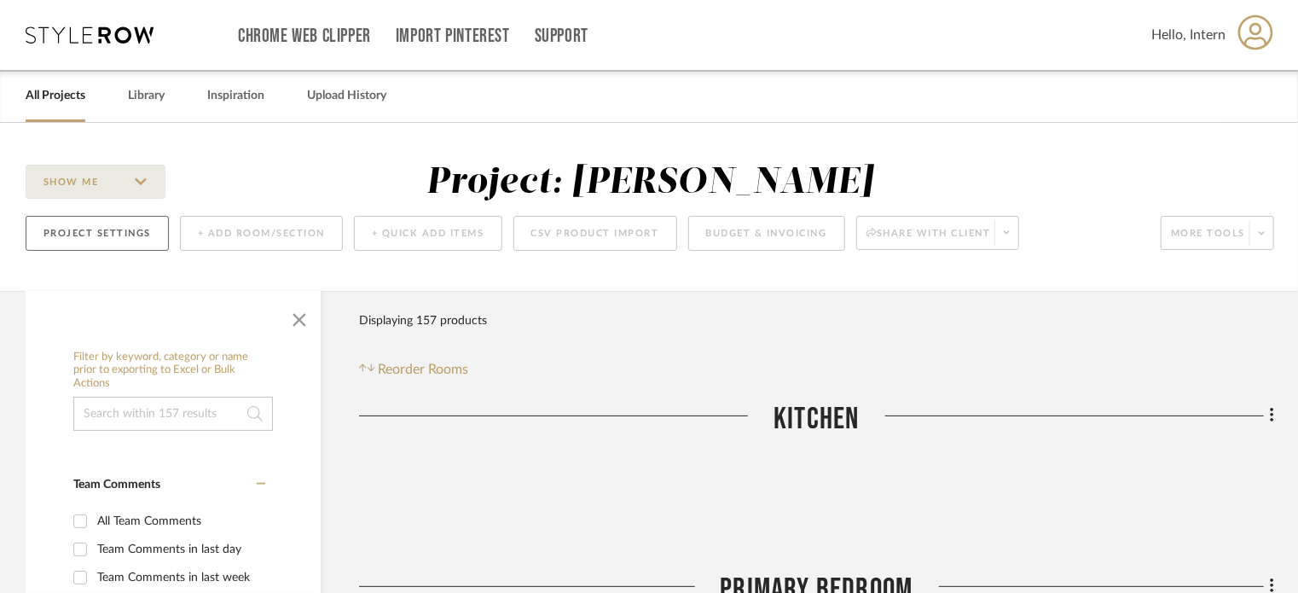
click at [157, 231] on button "Project Settings" at bounding box center [97, 233] width 143 height 35
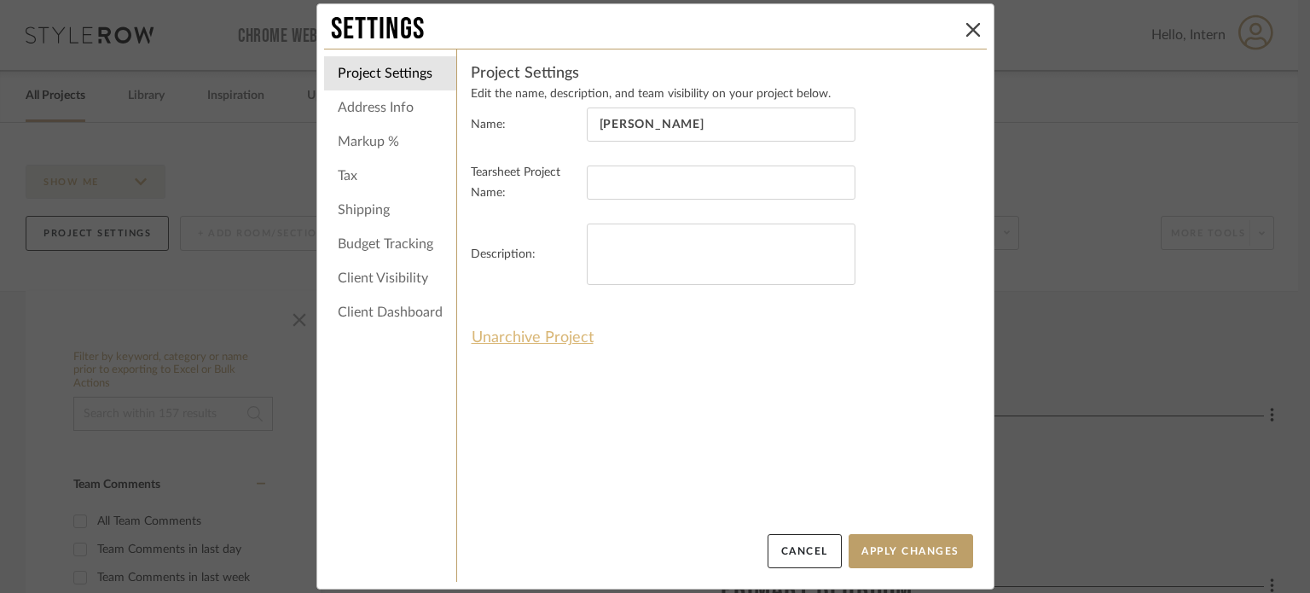
click at [525, 339] on button "Unarchive Project" at bounding box center [533, 337] width 124 height 29
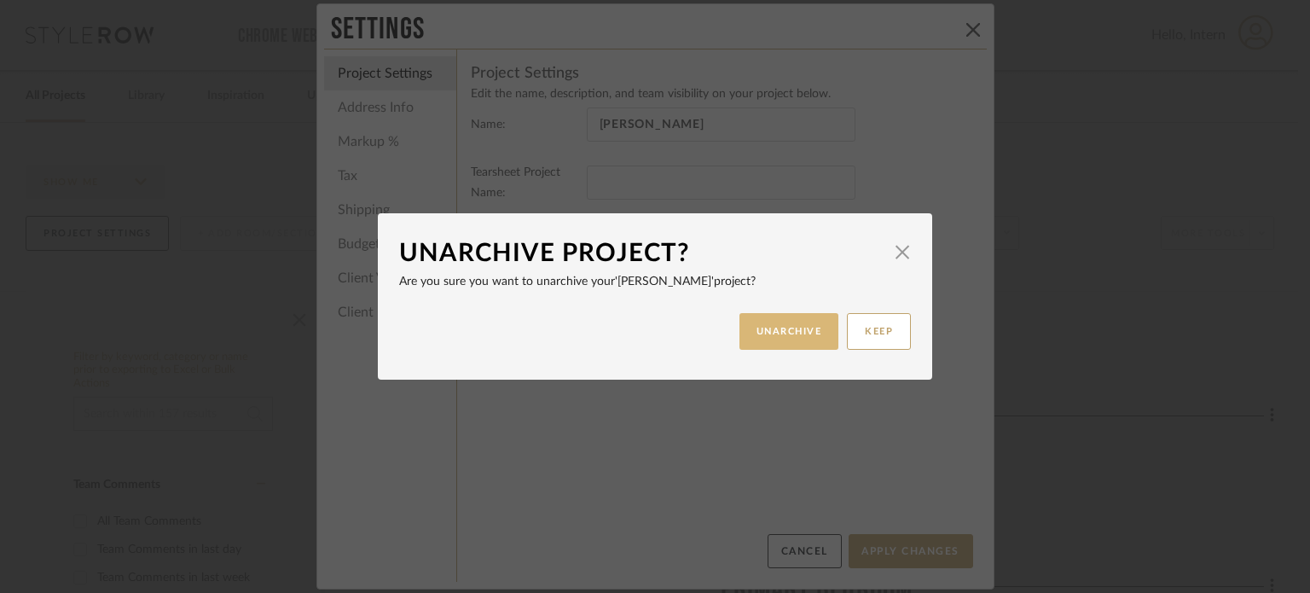
click at [739, 337] on button "UNARCHIVE" at bounding box center [789, 331] width 100 height 37
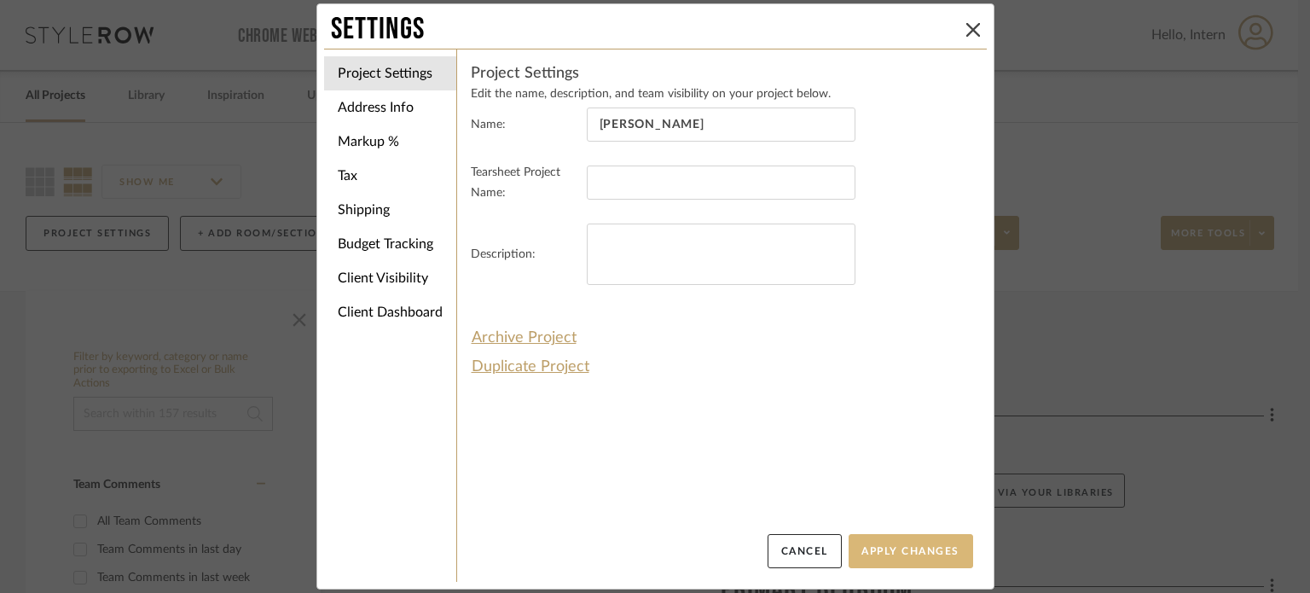
click at [896, 549] on button "Apply Changes" at bounding box center [911, 551] width 125 height 34
click at [941, 557] on button "Apply Changes" at bounding box center [911, 551] width 125 height 34
click at [963, 20] on button at bounding box center [973, 30] width 20 height 20
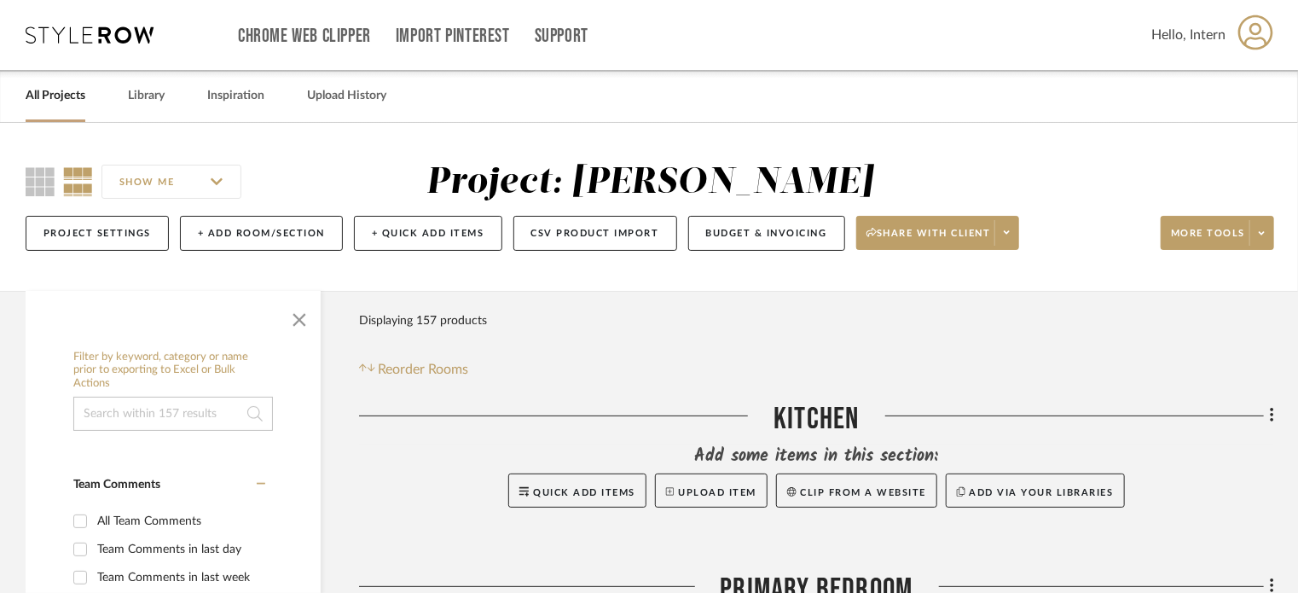
click at [85, 46] on div "Chrome Web Clipper Import Pinterest Support All Projects Library Inspiration Up…" at bounding box center [650, 35] width 1248 height 70
click at [59, 96] on link "All Projects" at bounding box center [56, 95] width 60 height 23
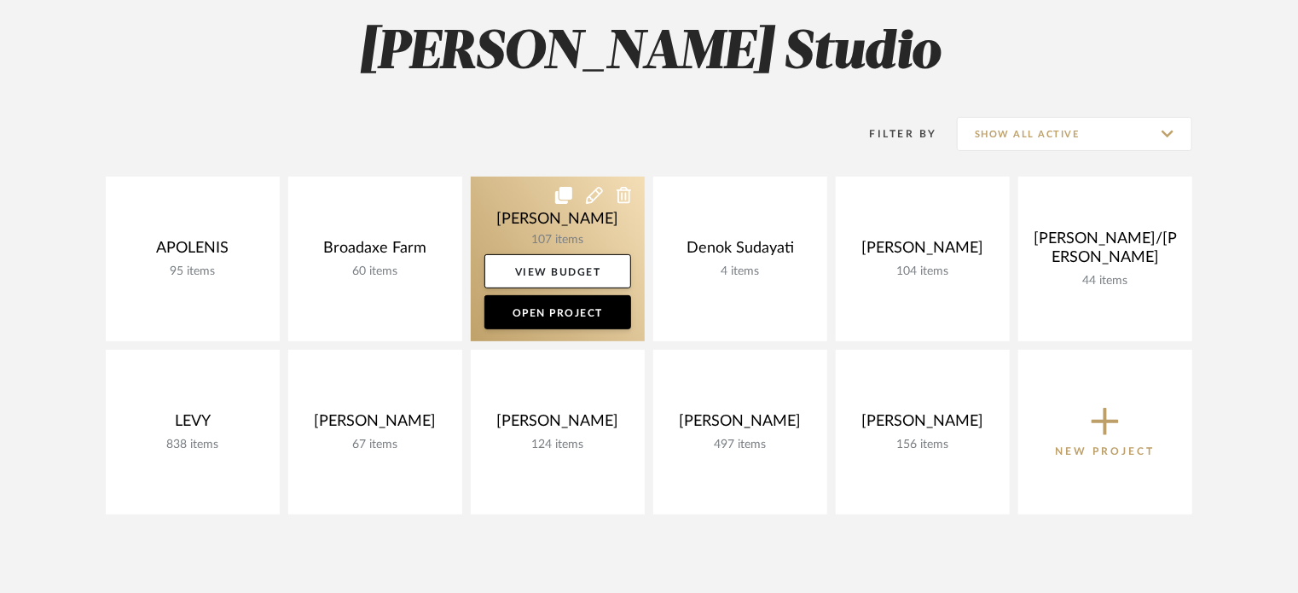
scroll to position [171, 0]
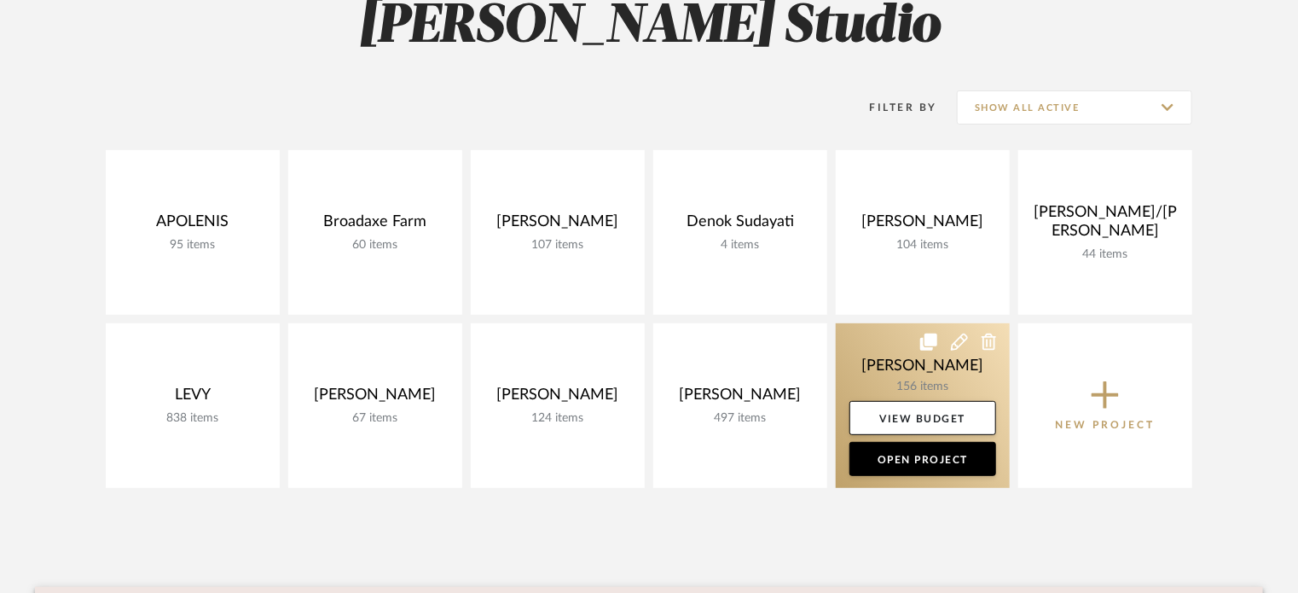
click at [869, 356] on link at bounding box center [923, 405] width 174 height 165
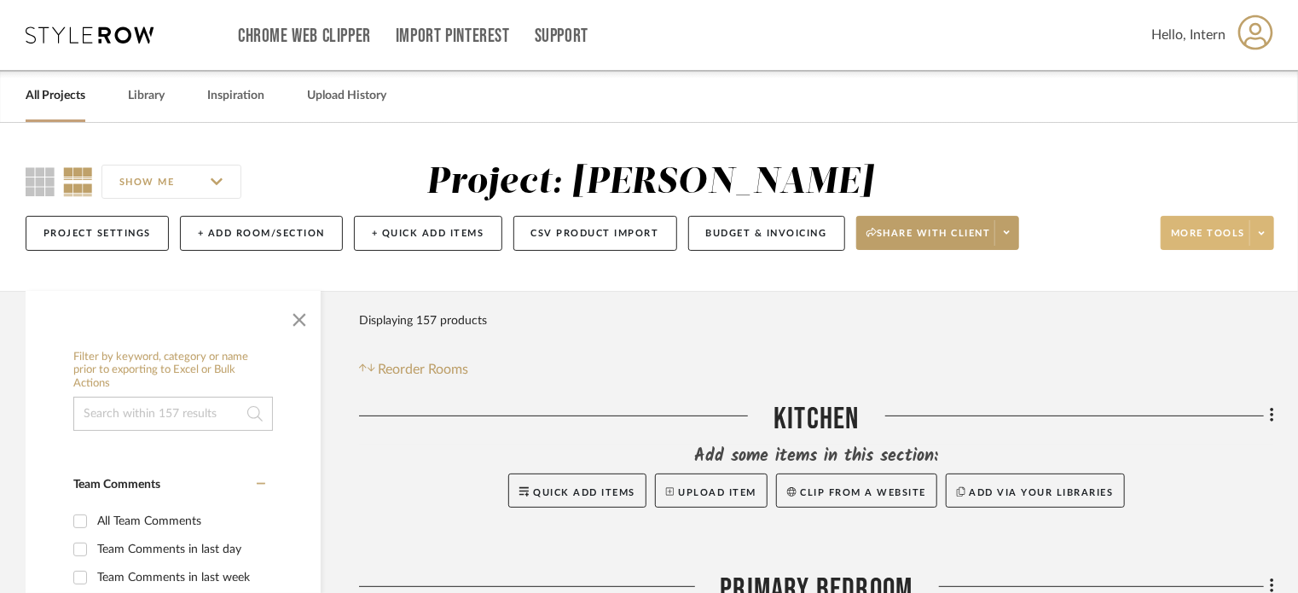
click at [1257, 233] on span at bounding box center [1261, 233] width 24 height 26
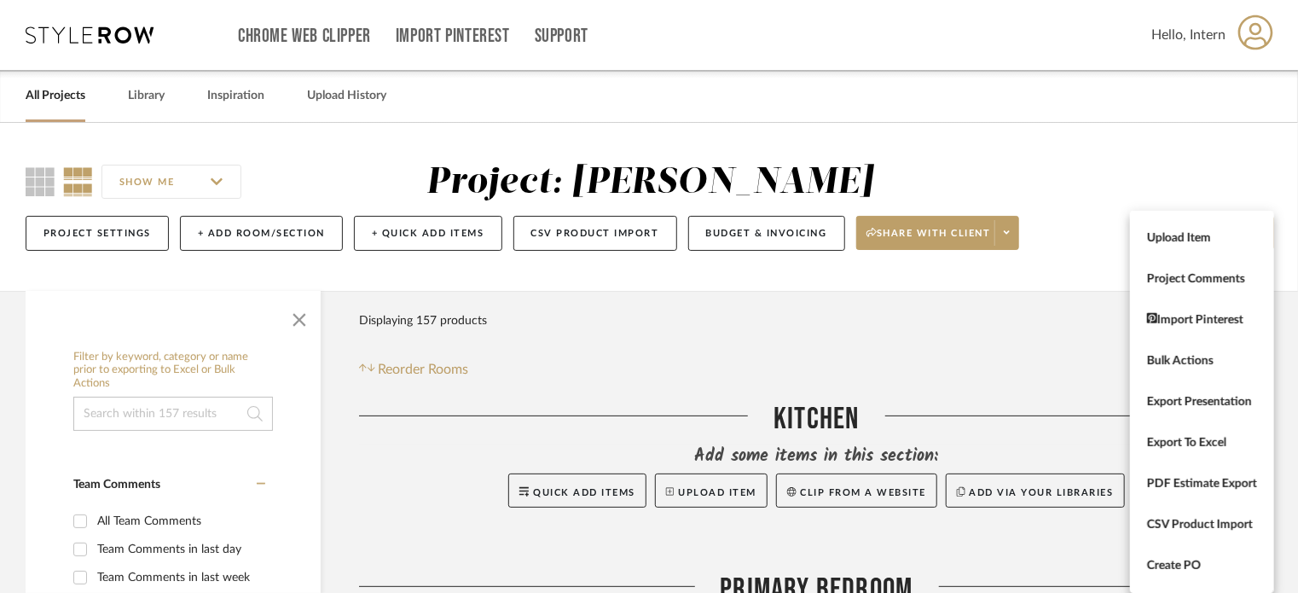
click at [1066, 265] on div at bounding box center [649, 296] width 1298 height 593
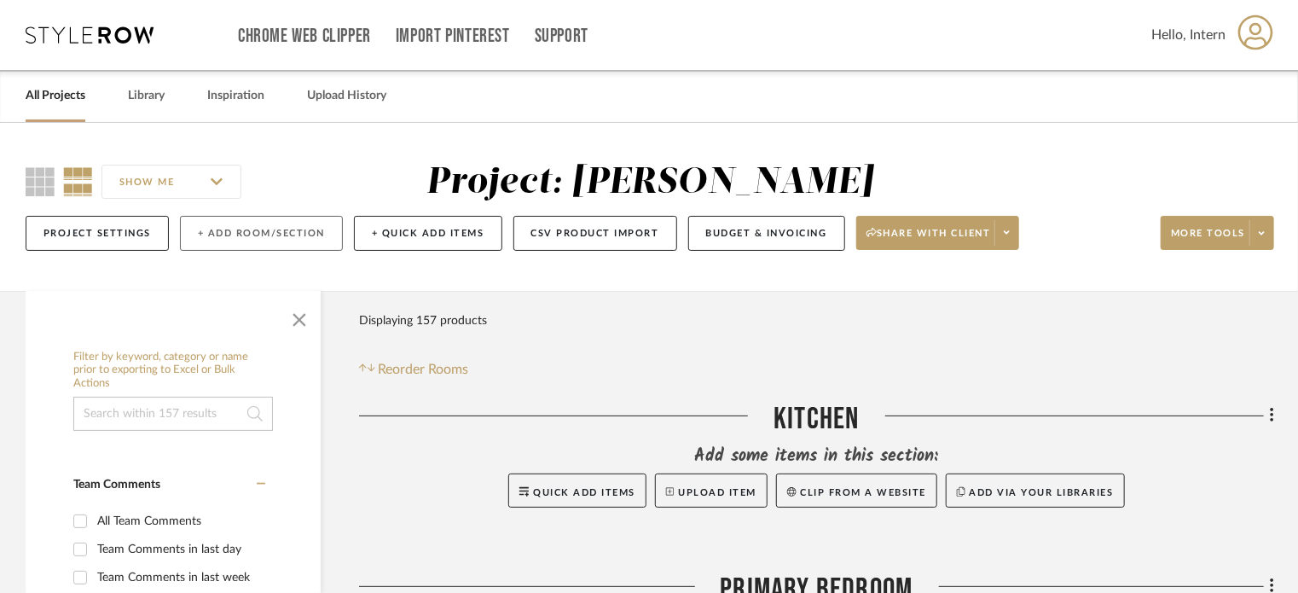
click at [217, 231] on button "+ Add Room/Section" at bounding box center [261, 233] width 163 height 35
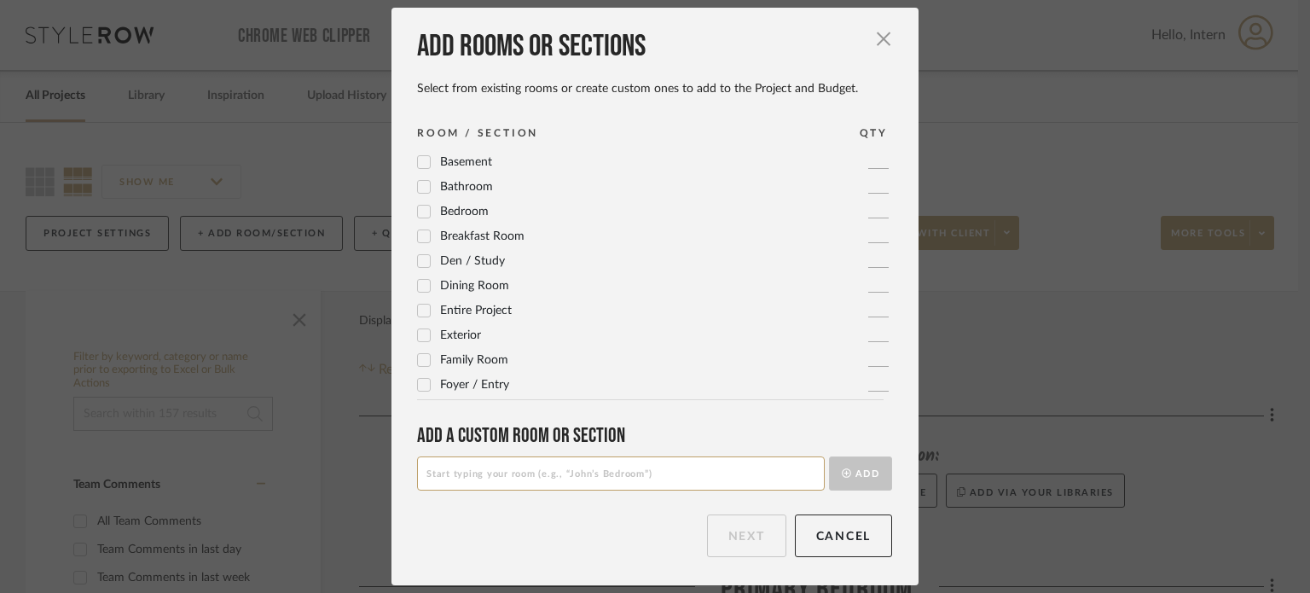
click at [466, 159] on span "Basement" at bounding box center [466, 162] width 52 height 12
click at [420, 165] on icon at bounding box center [424, 162] width 12 height 12
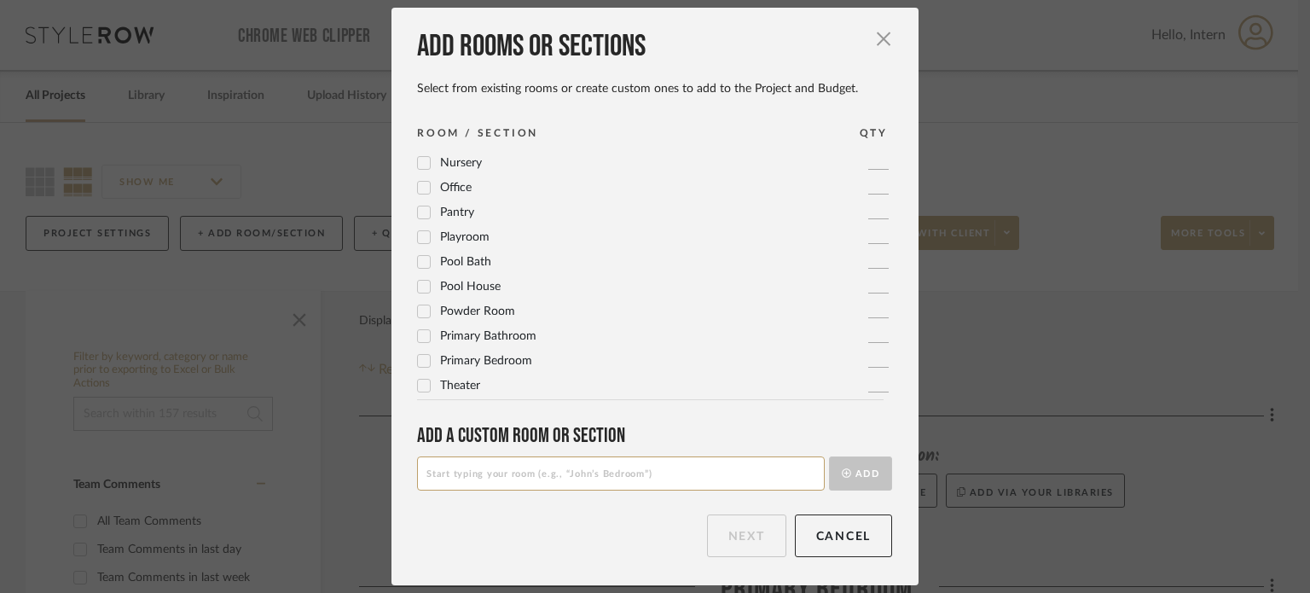
click at [454, 463] on input at bounding box center [621, 473] width 408 height 34
click at [419, 190] on icon at bounding box center [424, 188] width 12 height 12
click at [707, 528] on button "Next" at bounding box center [746, 535] width 79 height 43
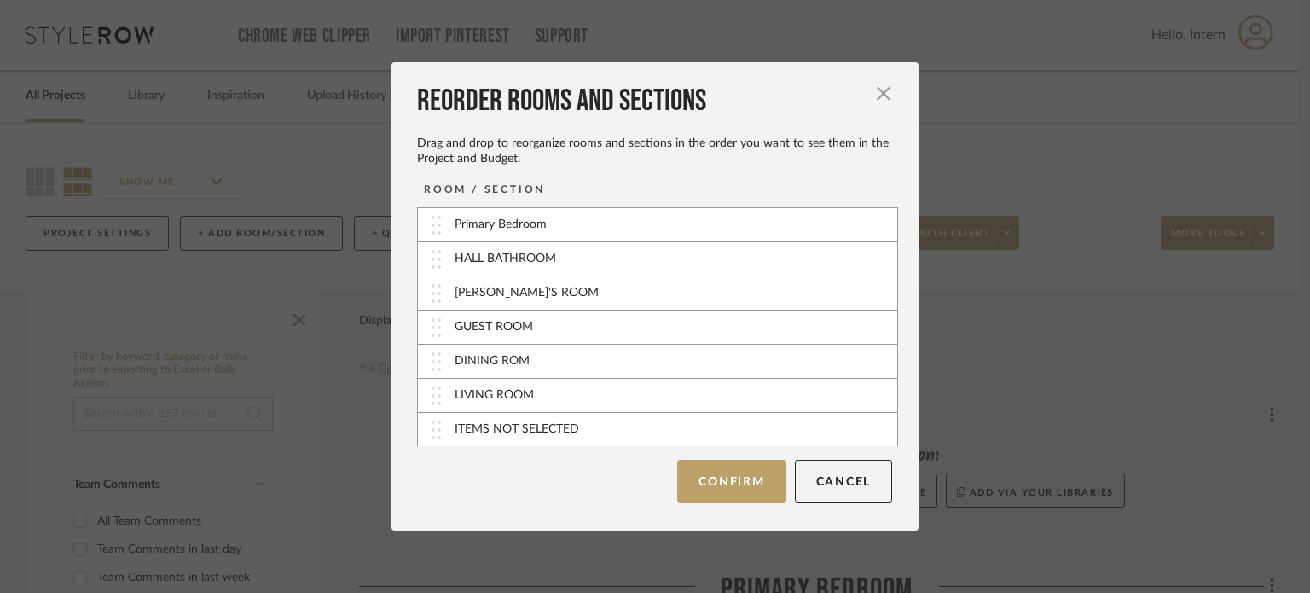
scroll to position [67, 0]
click at [828, 478] on button "Cancel" at bounding box center [844, 481] width 98 height 43
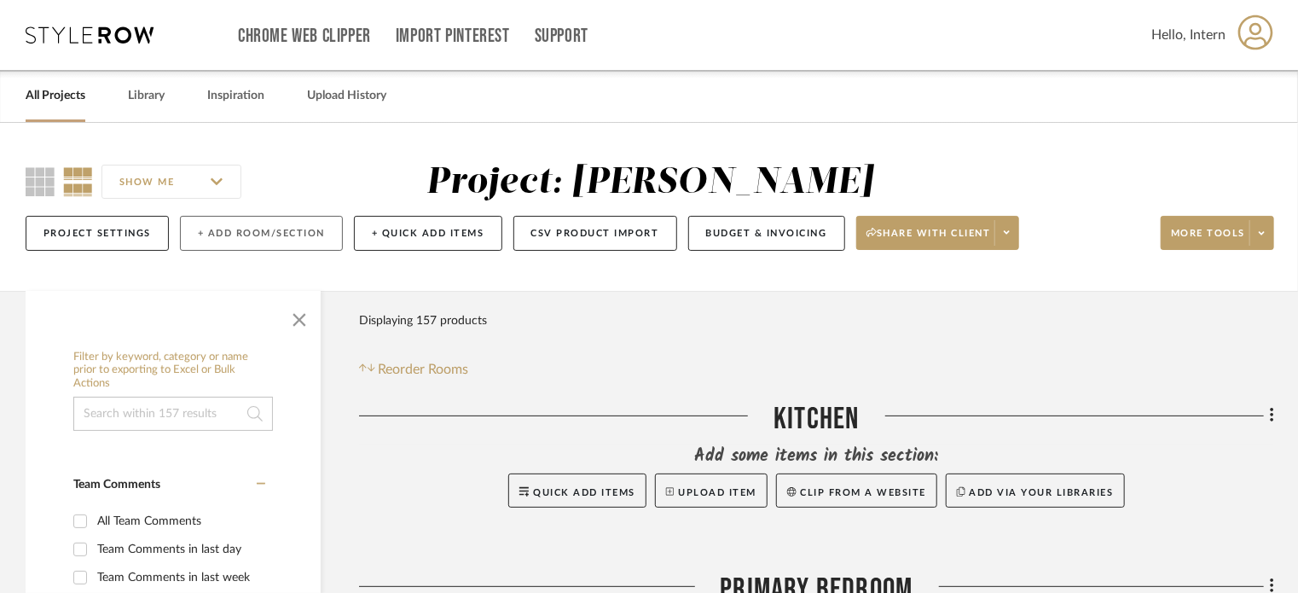
click at [225, 233] on button "+ Add Room/Section" at bounding box center [261, 233] width 163 height 35
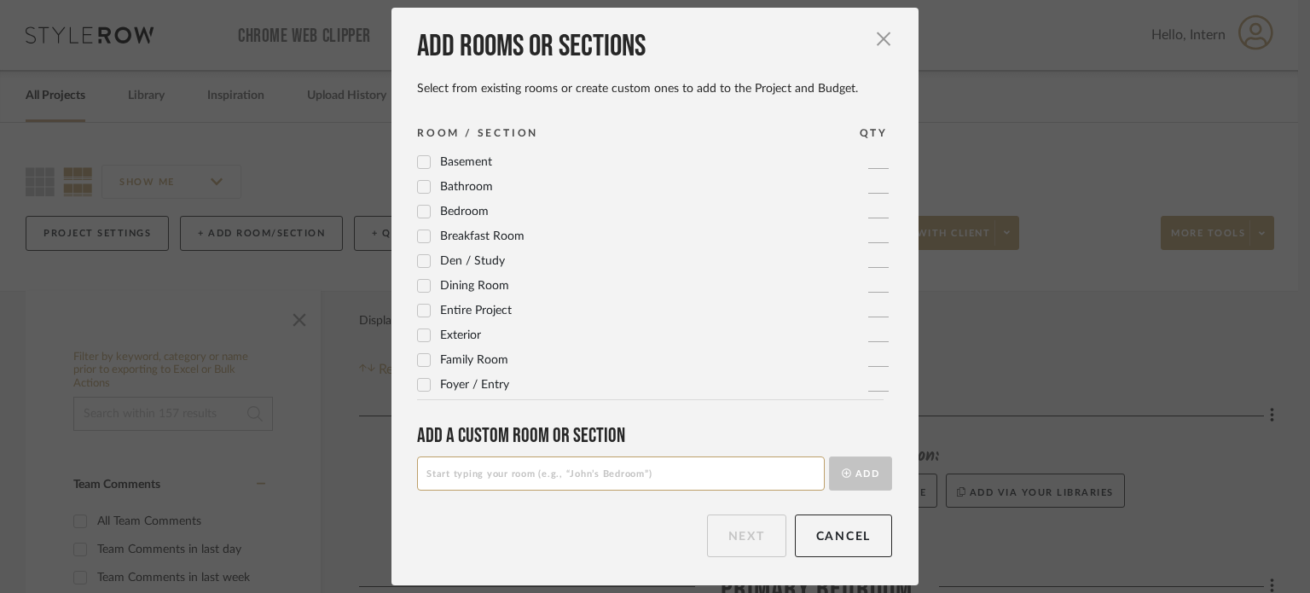
click at [532, 458] on input at bounding box center [621, 473] width 408 height 34
drag, startPoint x: 539, startPoint y: 467, endPoint x: 459, endPoint y: 477, distance: 80.7
click at [459, 477] on input "OFFICE/ SALON" at bounding box center [621, 473] width 408 height 34
type input "OFFICE/ LOUNGE"
click at [842, 473] on icon "submit" at bounding box center [846, 472] width 9 height 9
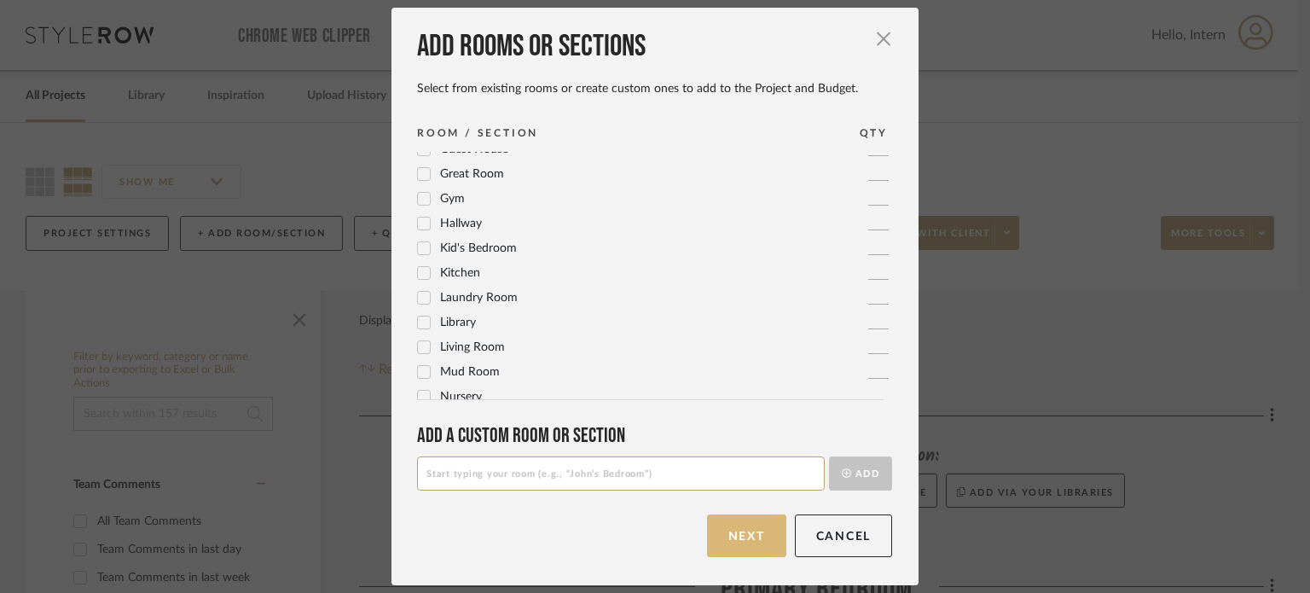
scroll to position [0, 0]
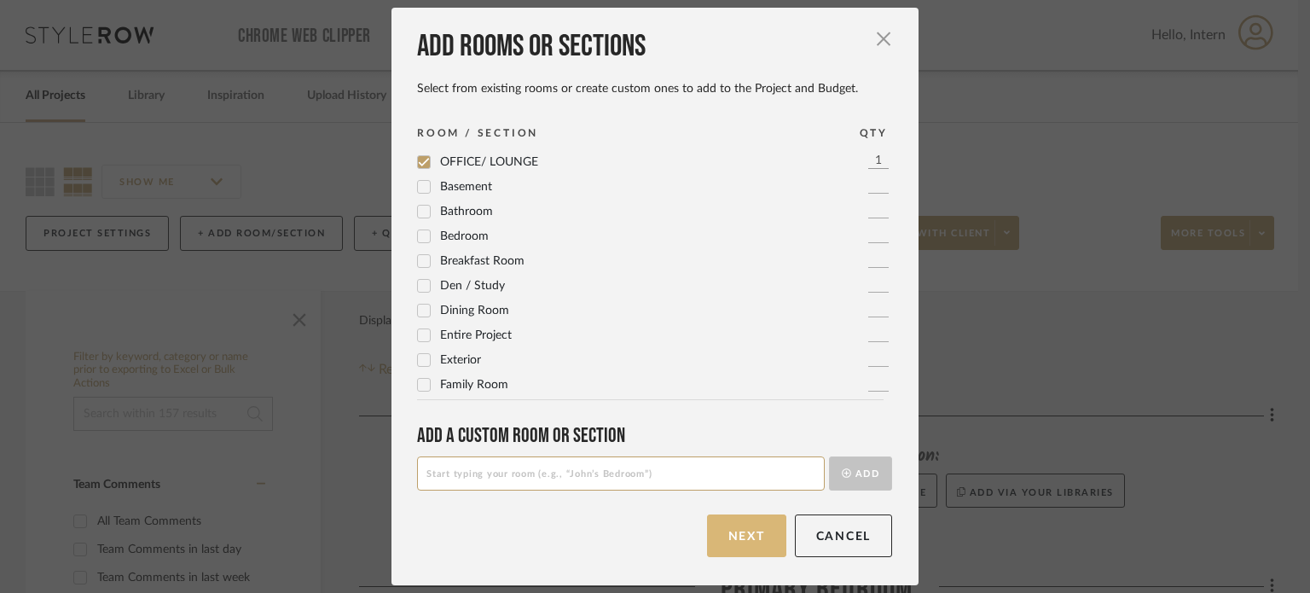
click at [748, 542] on button "Next" at bounding box center [746, 535] width 79 height 43
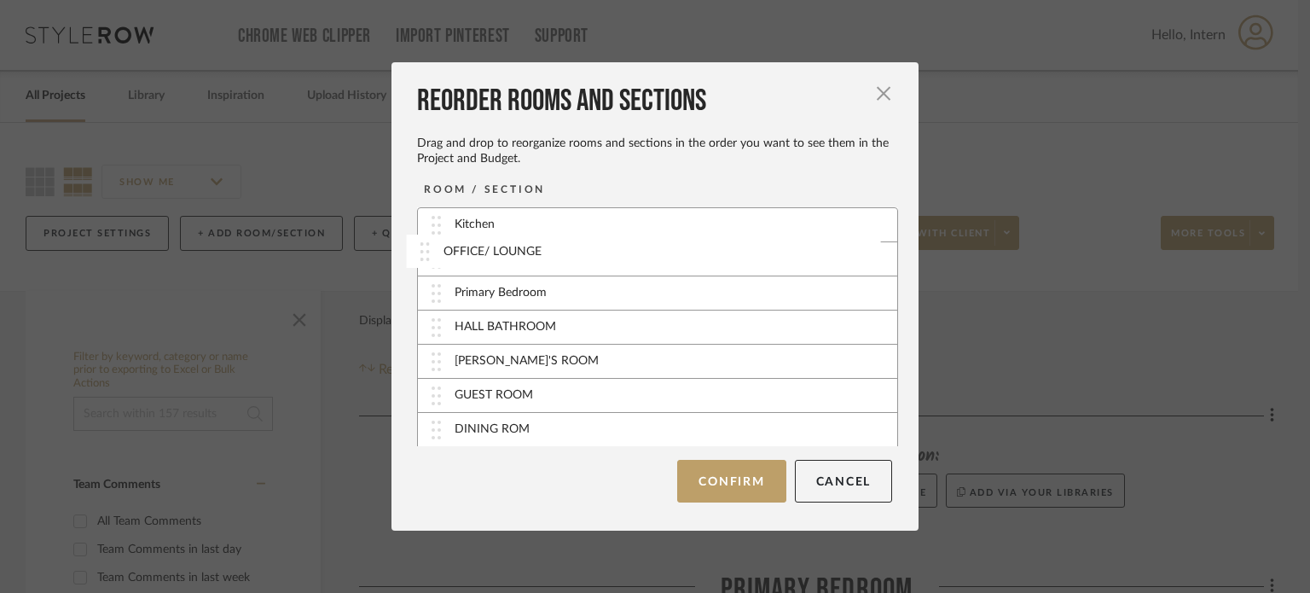
drag, startPoint x: 427, startPoint y: 427, endPoint x: 422, endPoint y: 250, distance: 177.5
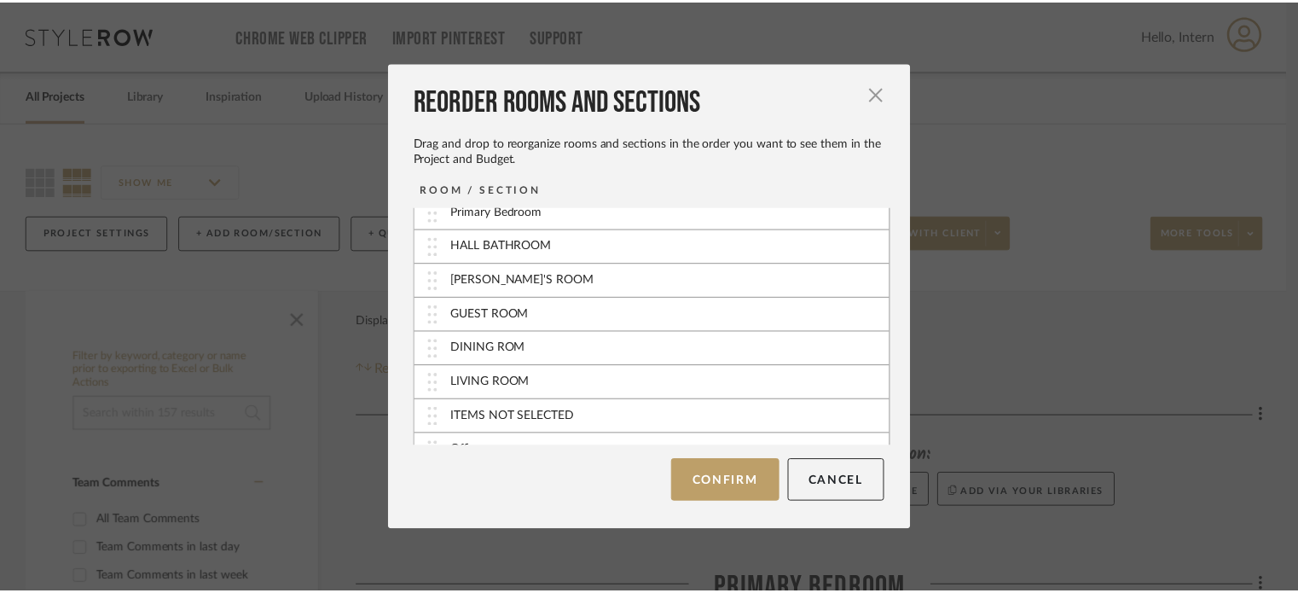
scroll to position [101, 0]
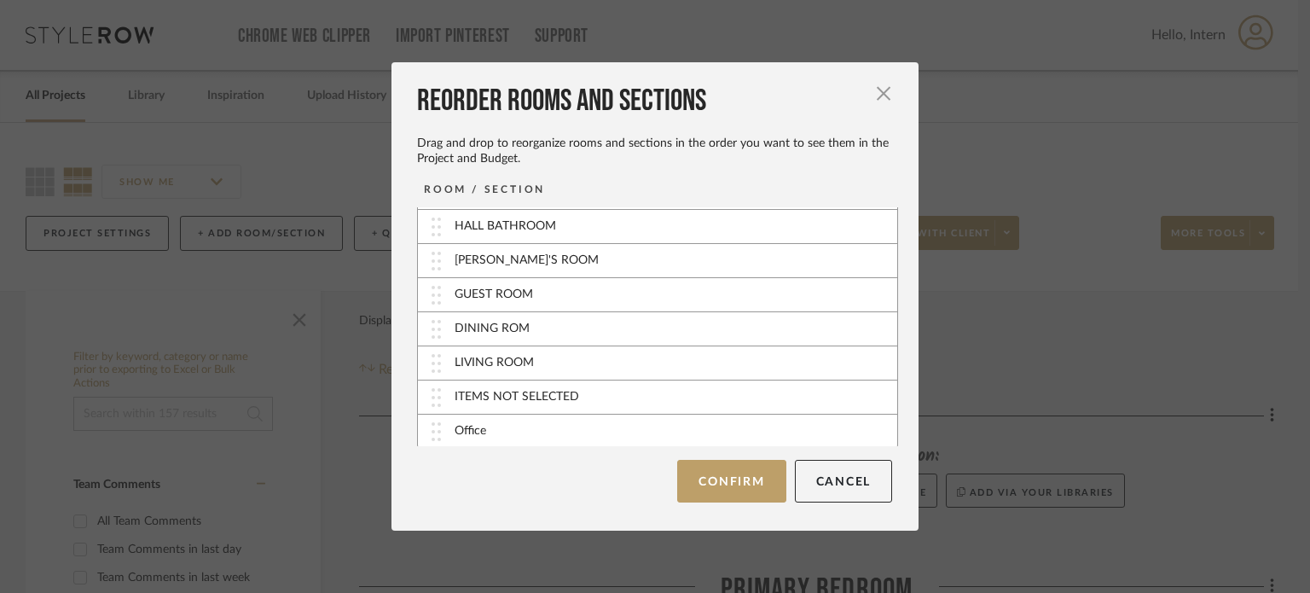
click at [433, 426] on img at bounding box center [436, 431] width 9 height 19
click at [693, 466] on button "Confirm" at bounding box center [731, 481] width 108 height 43
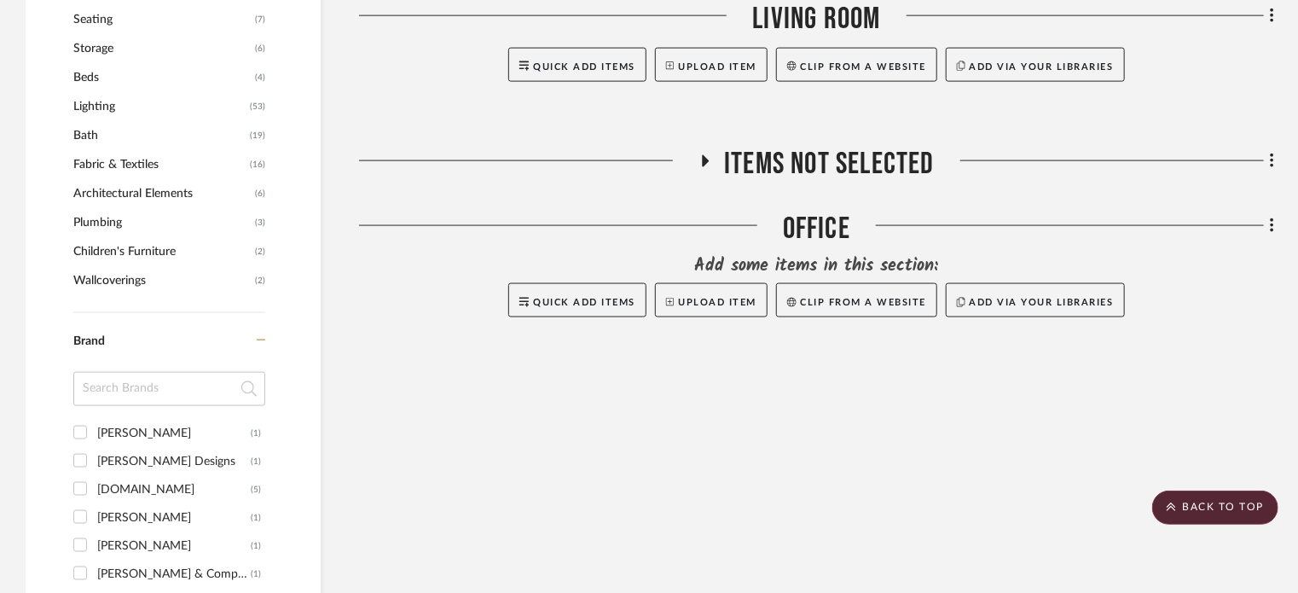
scroll to position [1194, 0]
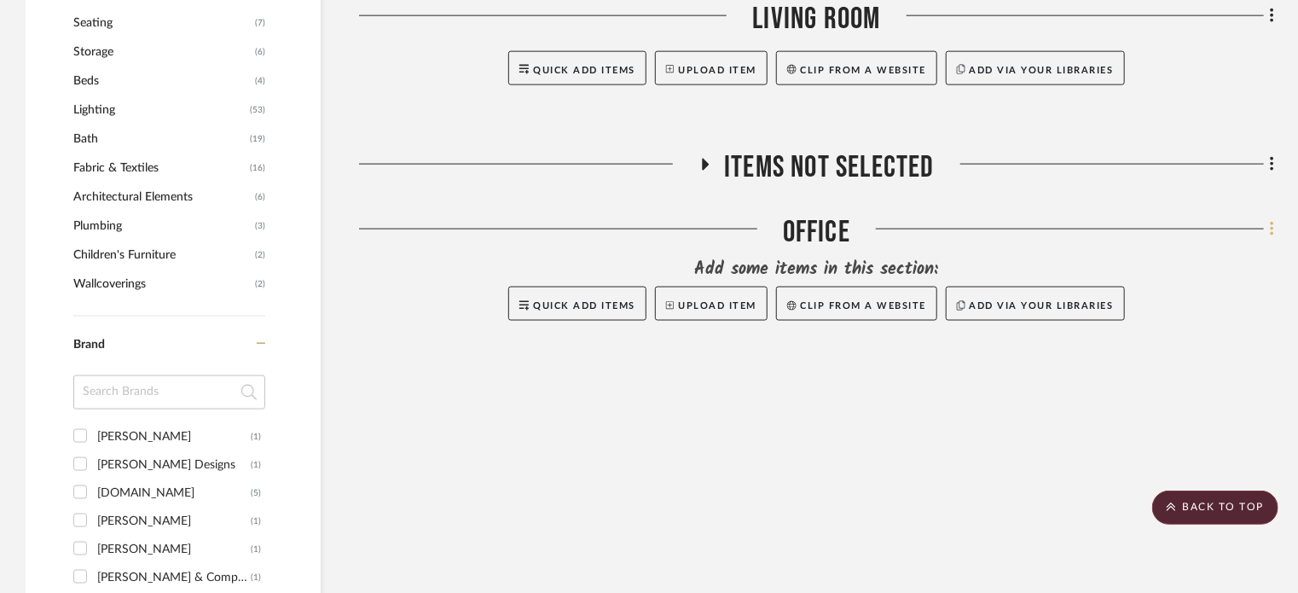
click at [1269, 228] on fa-icon at bounding box center [1269, 231] width 11 height 28
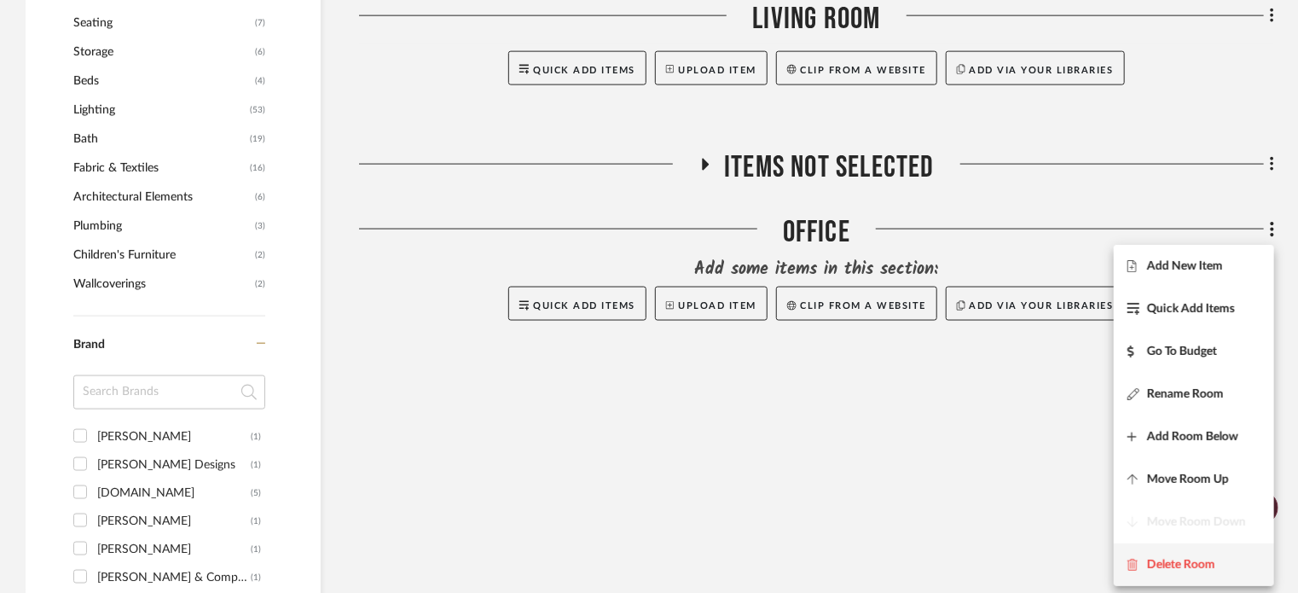
click at [1177, 571] on span "Delete Room" at bounding box center [1181, 565] width 68 height 14
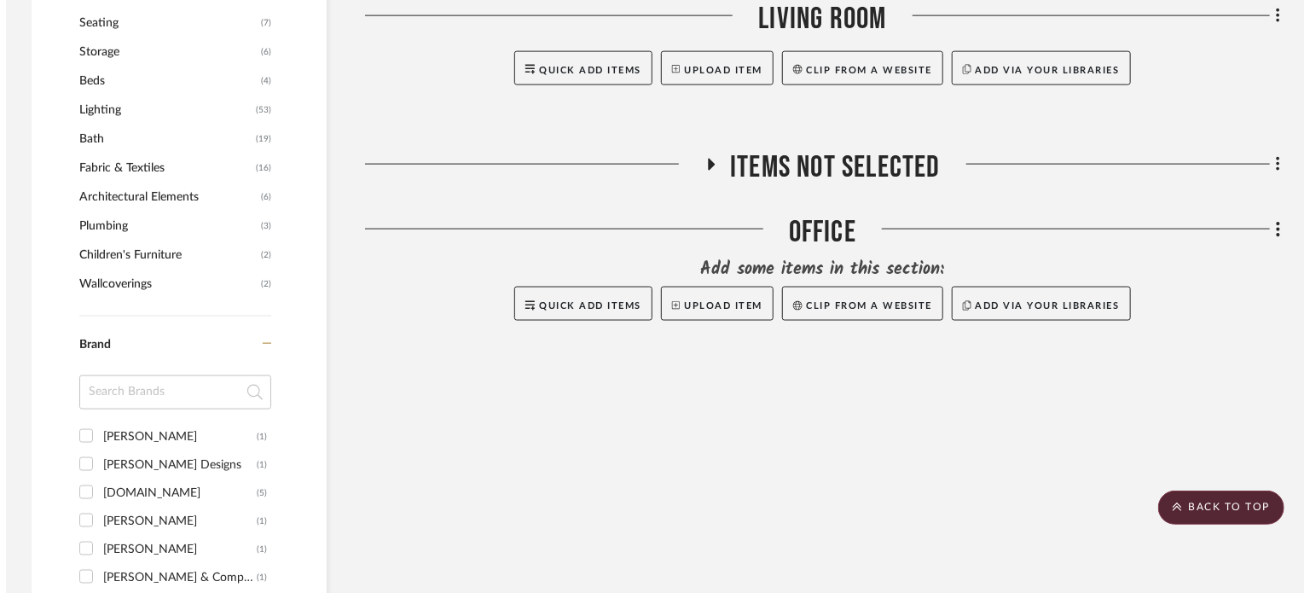
scroll to position [0, 0]
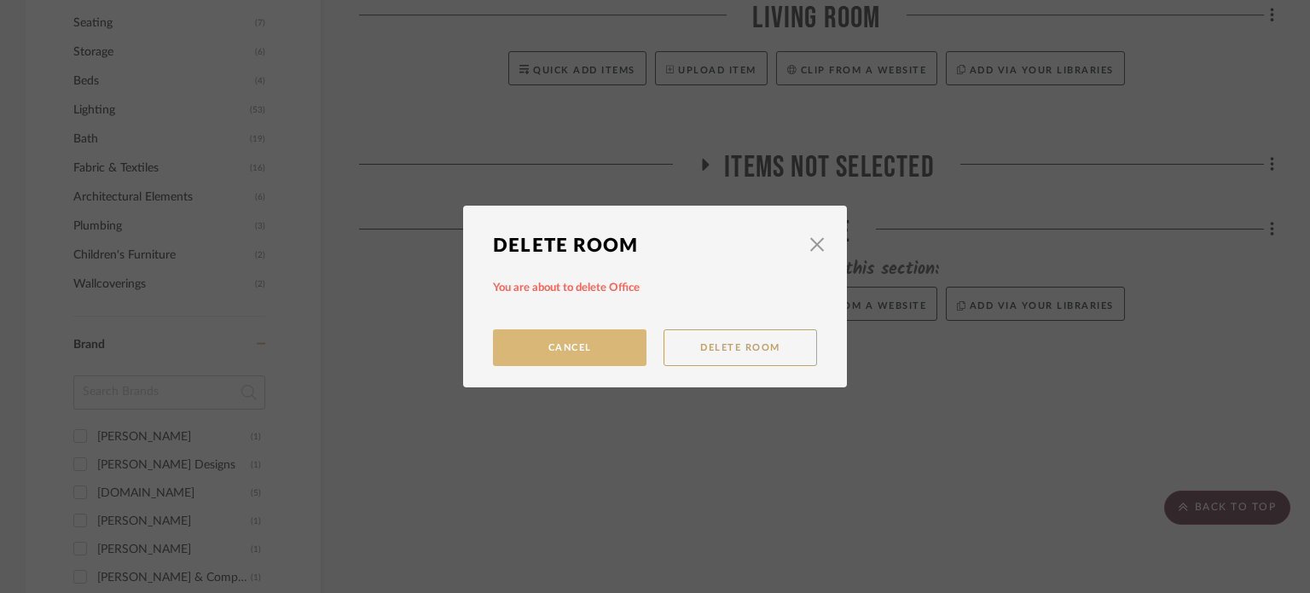
click at [567, 350] on button "Cancel" at bounding box center [570, 347] width 154 height 37
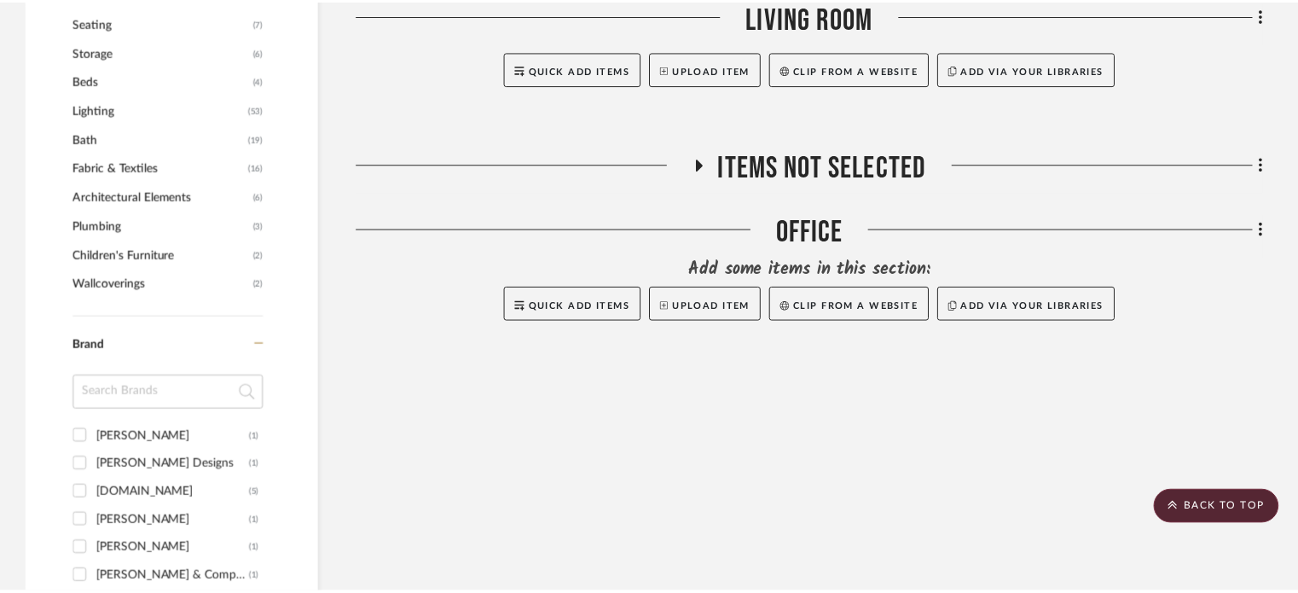
scroll to position [1194, 0]
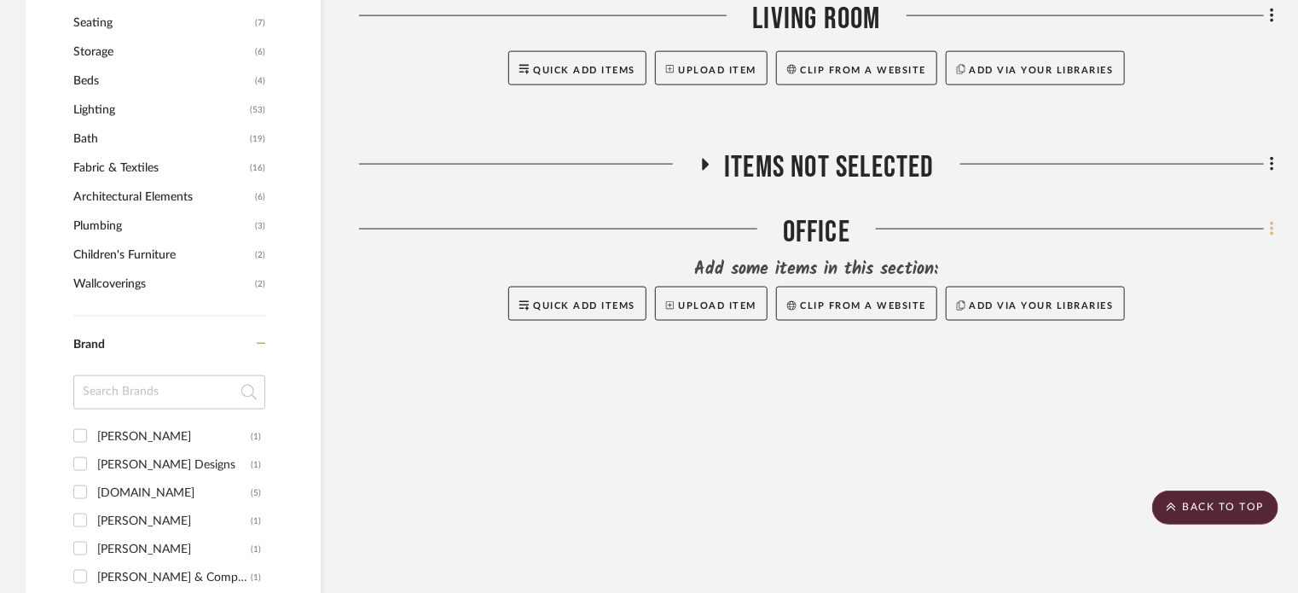
click at [1267, 233] on fa-icon at bounding box center [1269, 231] width 11 height 28
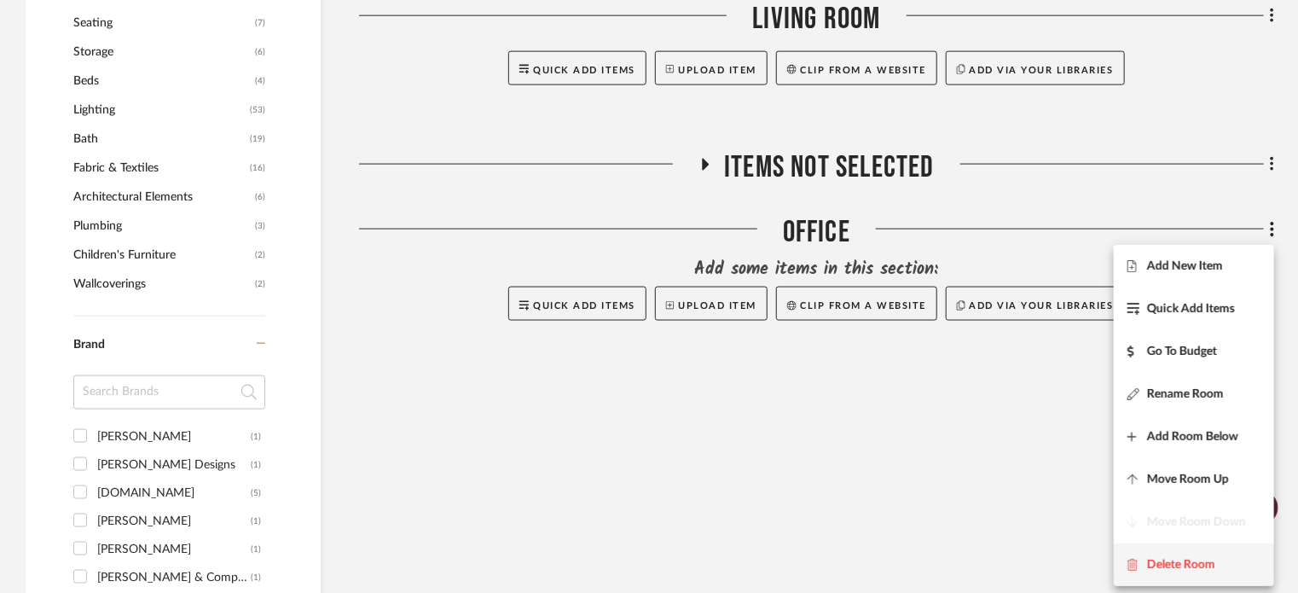
click at [1167, 552] on button "Delete Room" at bounding box center [1194, 564] width 160 height 43
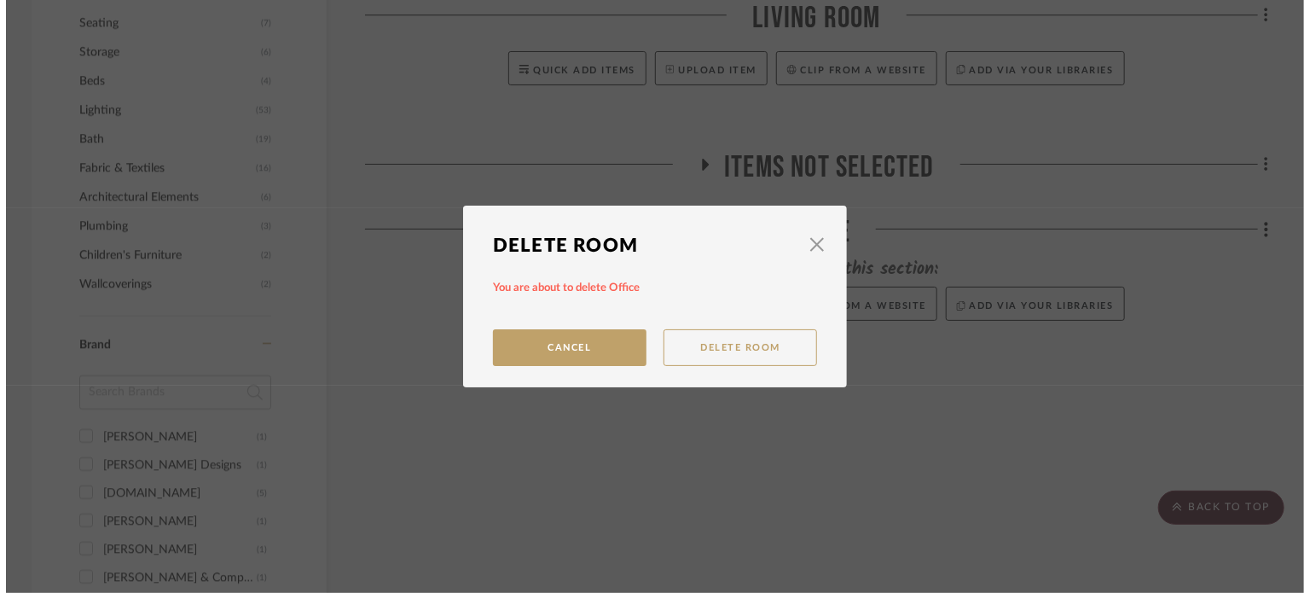
scroll to position [0, 0]
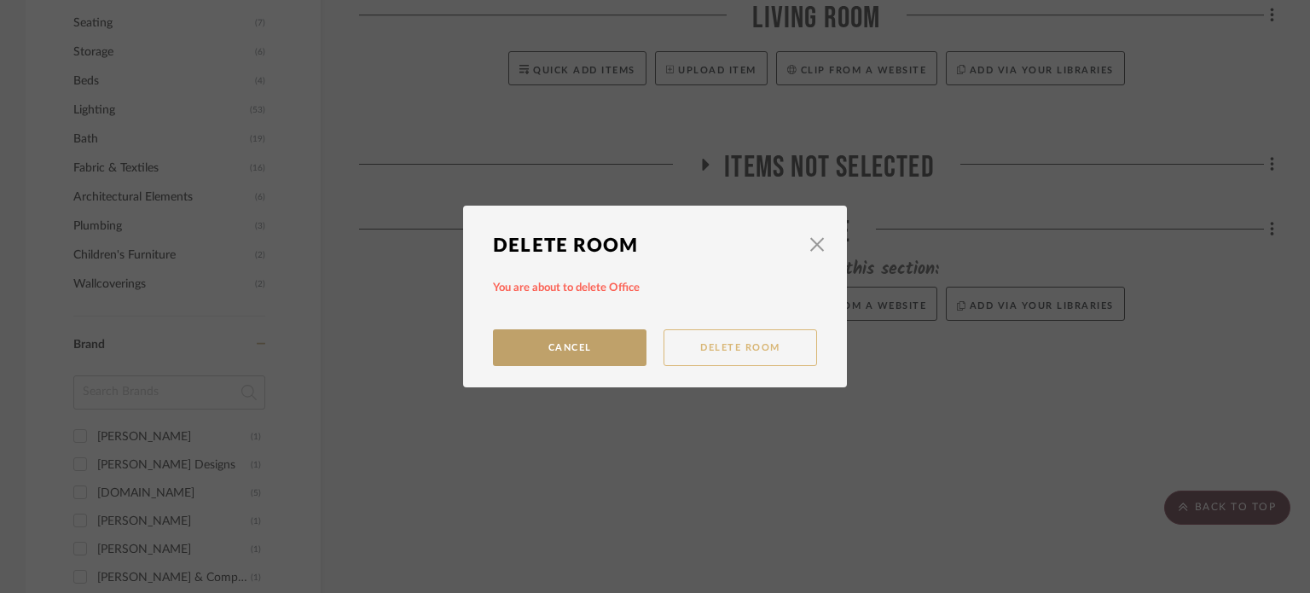
click at [701, 350] on button "Delete Room" at bounding box center [740, 347] width 154 height 37
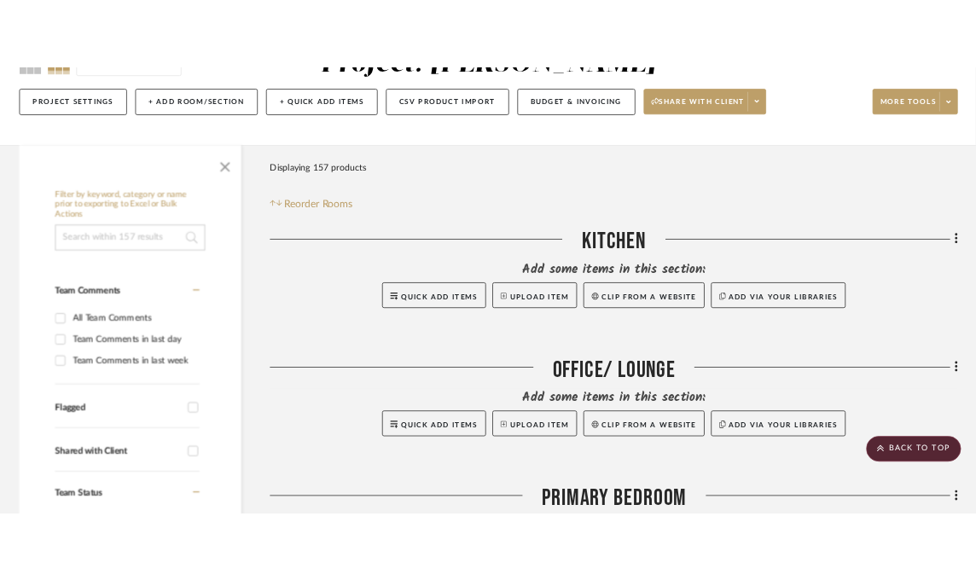
scroll to position [85, 0]
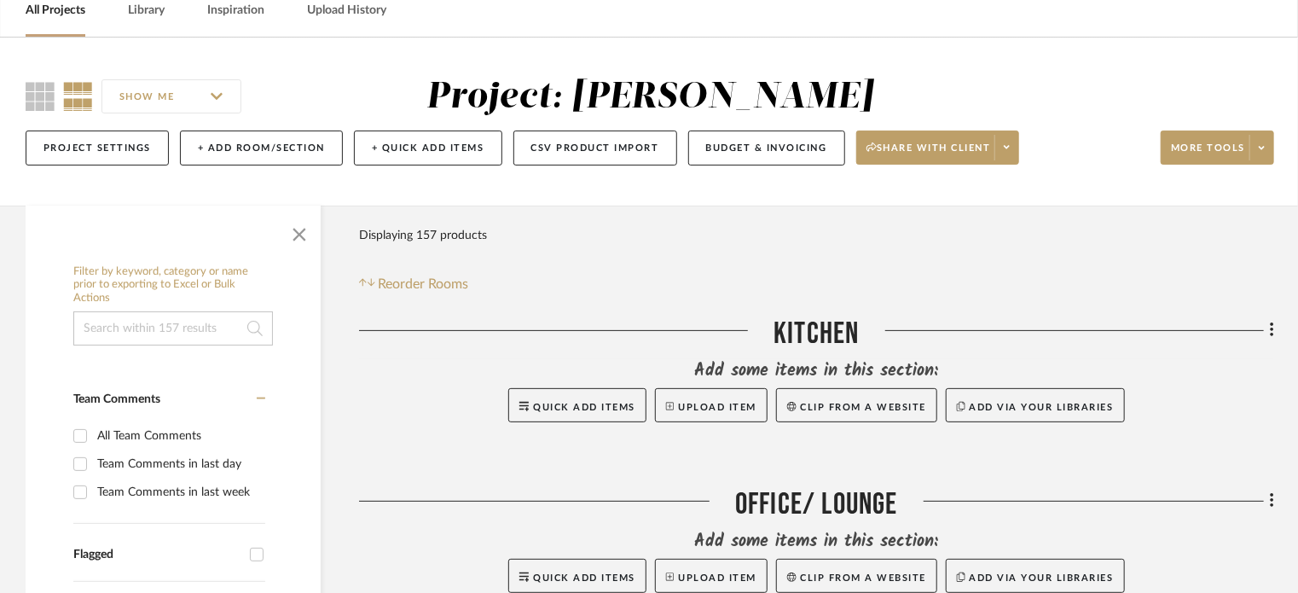
click at [731, 45] on div "SHOW ME Project: STEWART Project Settings + Add Room/Section + Quick Add Items …" at bounding box center [649, 122] width 1298 height 168
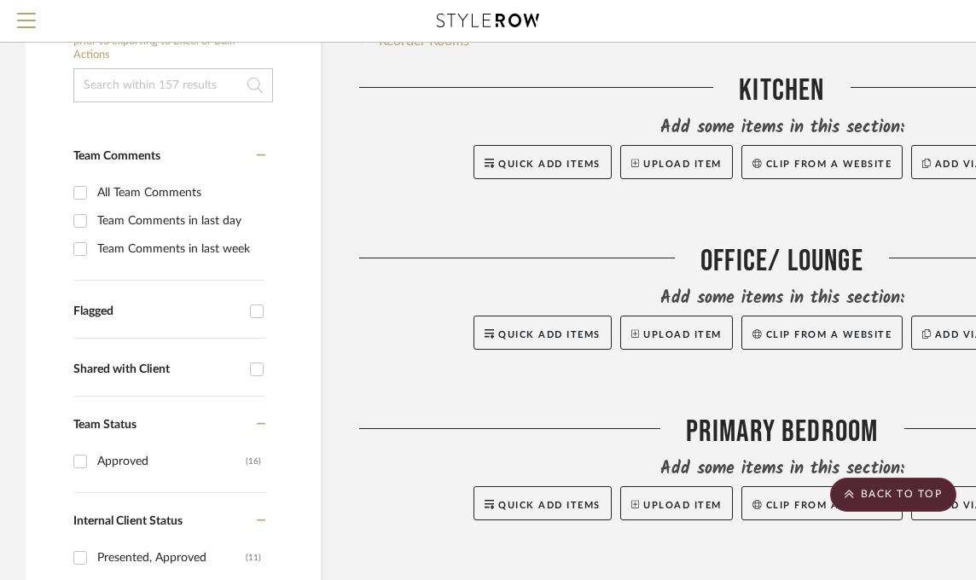
scroll to position [171, 0]
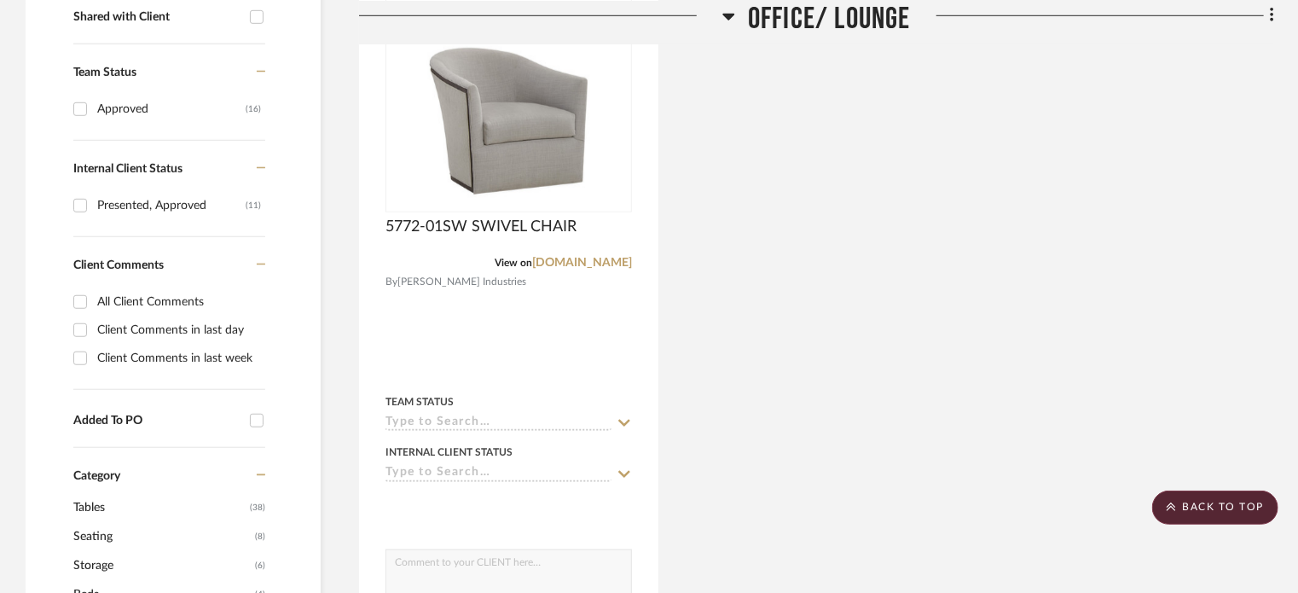
scroll to position [682, 0]
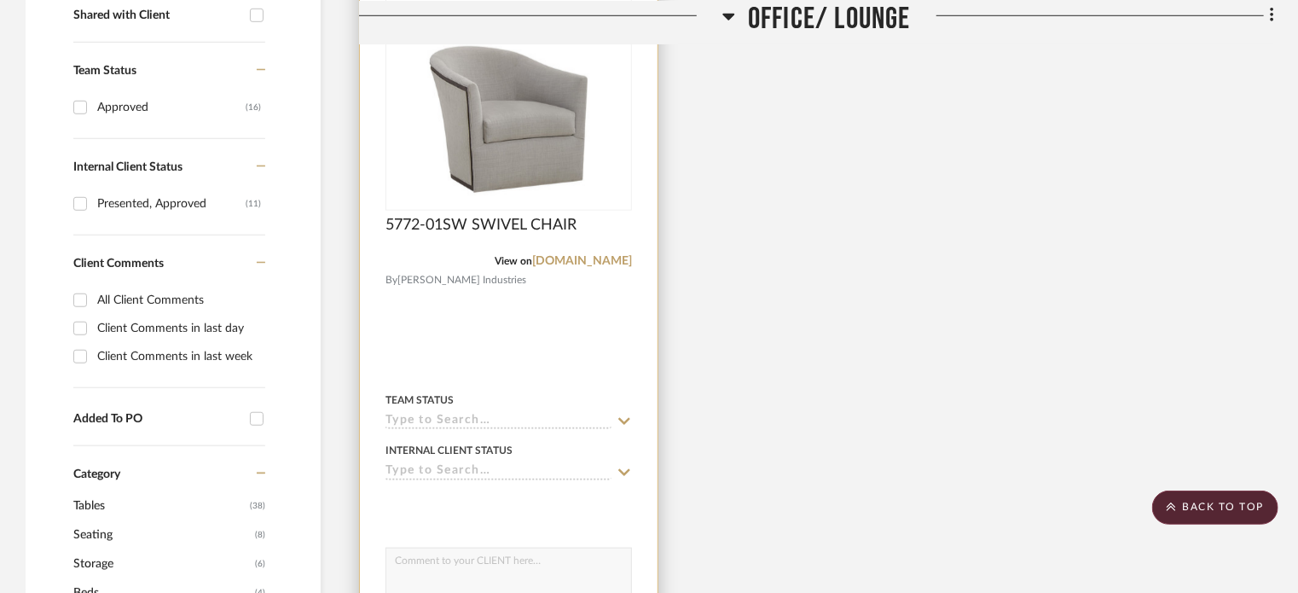
click at [575, 422] on input at bounding box center [498, 422] width 226 height 16
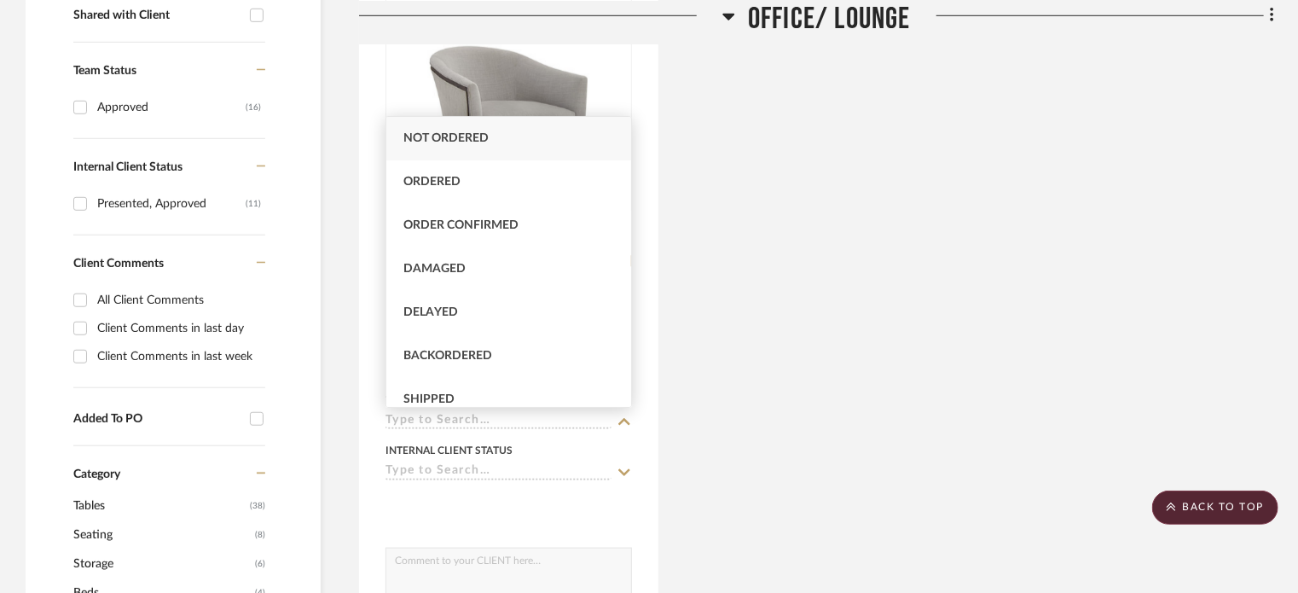
click at [733, 357] on div "5772-01SW SWIVEL CHAIR View on [DOMAIN_NAME] By [PERSON_NAME] Industries Team S…" at bounding box center [816, 328] width 915 height 748
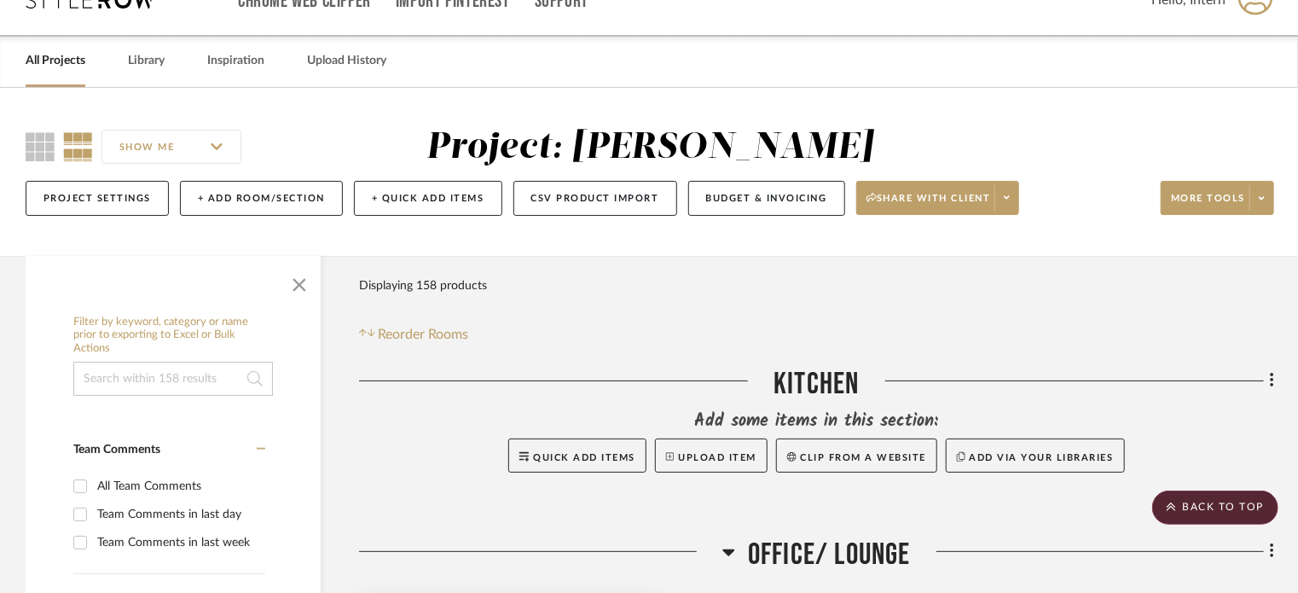
scroll to position [0, 0]
